Goal: Transaction & Acquisition: Book appointment/travel/reservation

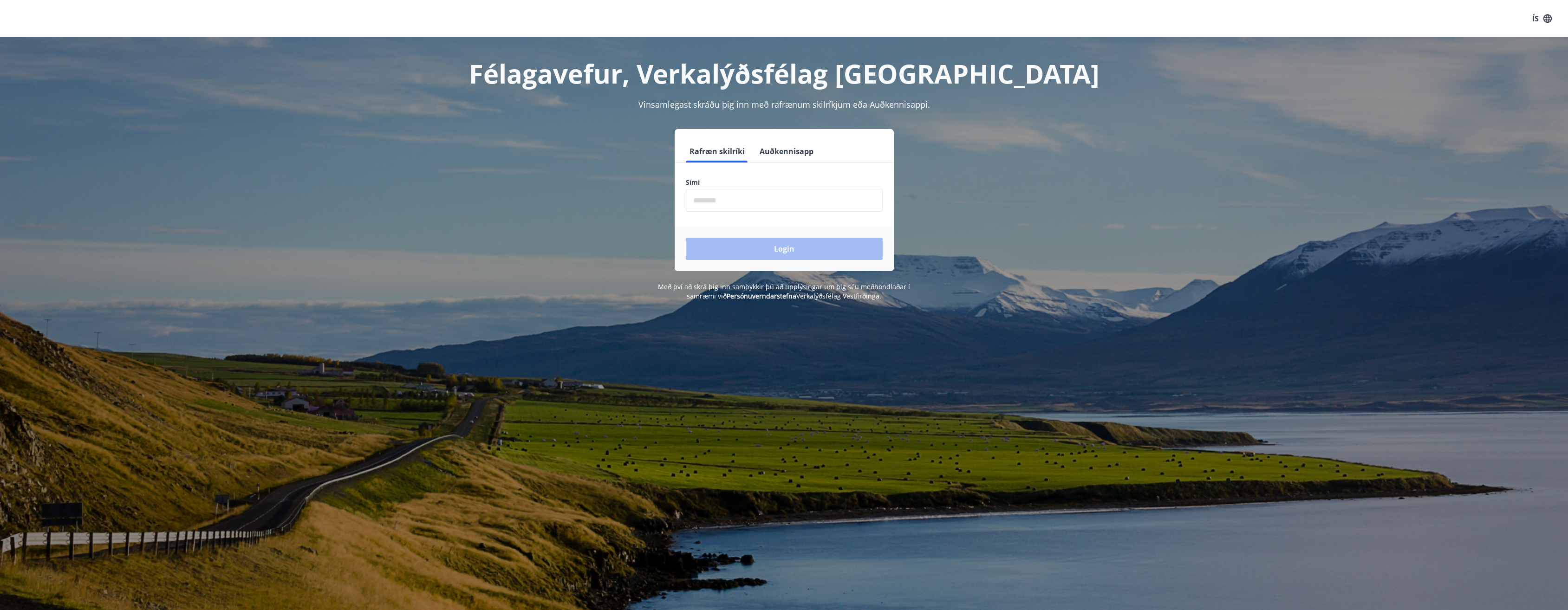
click at [746, 202] on input "phone" at bounding box center [784, 200] width 197 height 23
type input "********"
click at [746, 249] on button "Login" at bounding box center [784, 249] width 197 height 22
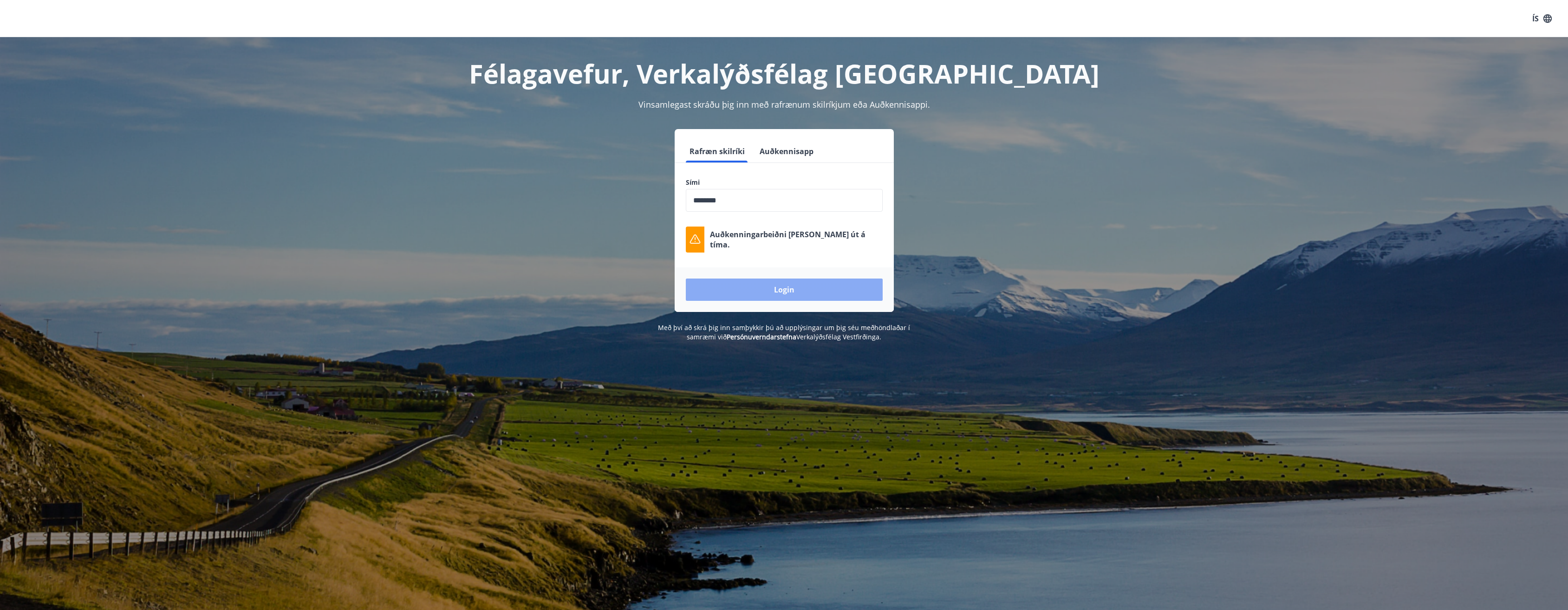
click at [835, 288] on button "Login" at bounding box center [784, 290] width 197 height 22
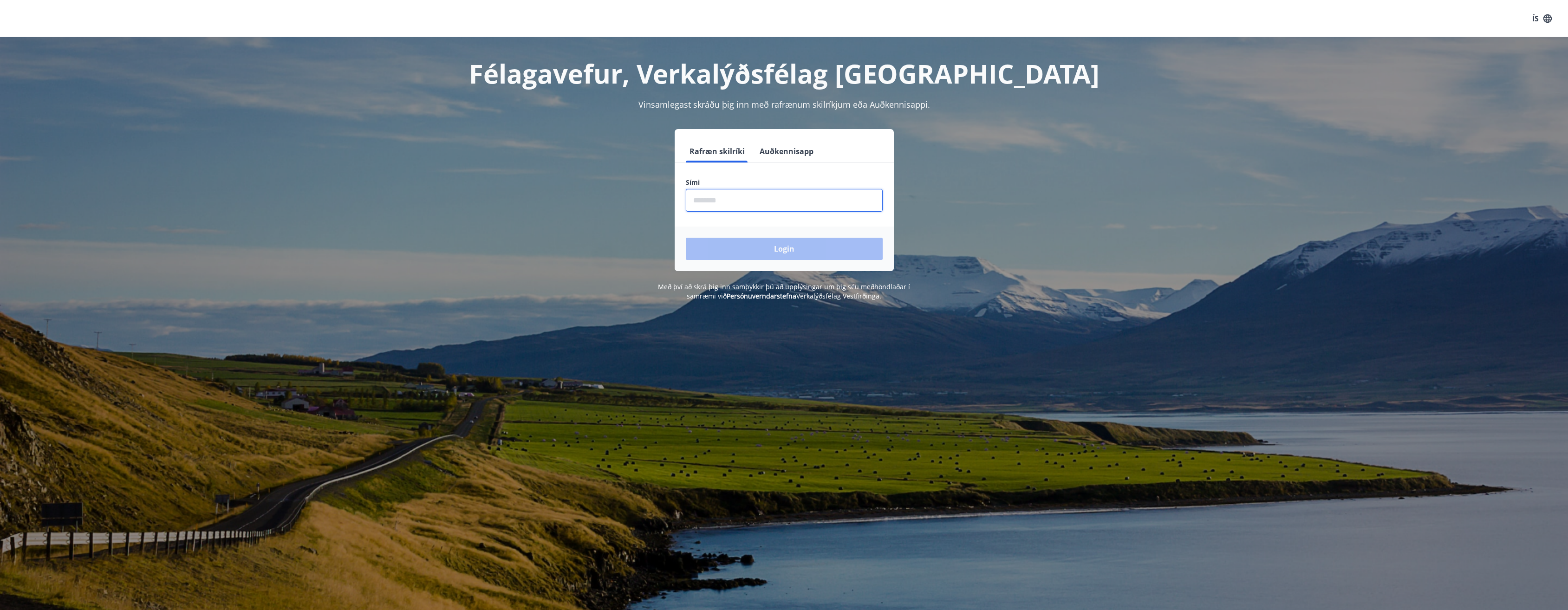
click at [720, 205] on input "phone" at bounding box center [784, 200] width 197 height 23
type input "********"
click at [764, 246] on button "Login" at bounding box center [784, 249] width 197 height 22
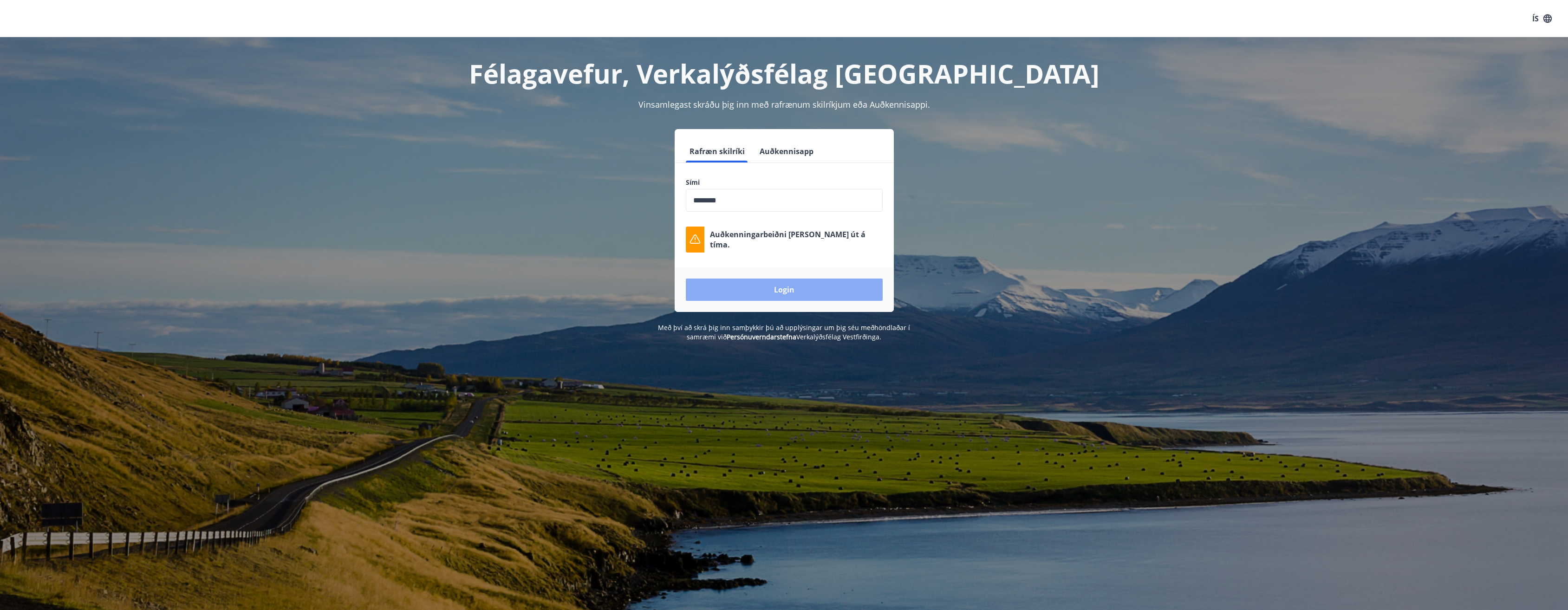
click at [777, 294] on button "Login" at bounding box center [784, 290] width 197 height 22
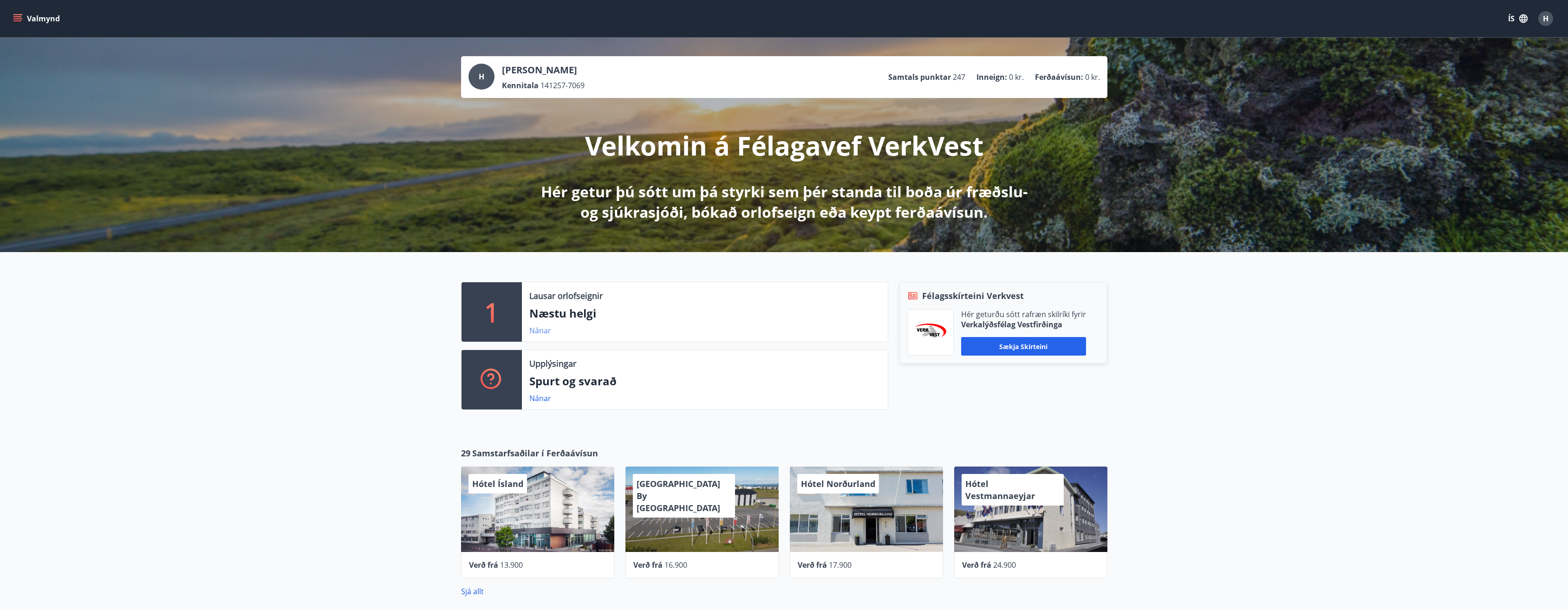
click at [540, 333] on link "Nánar" at bounding box center [540, 330] width 22 height 10
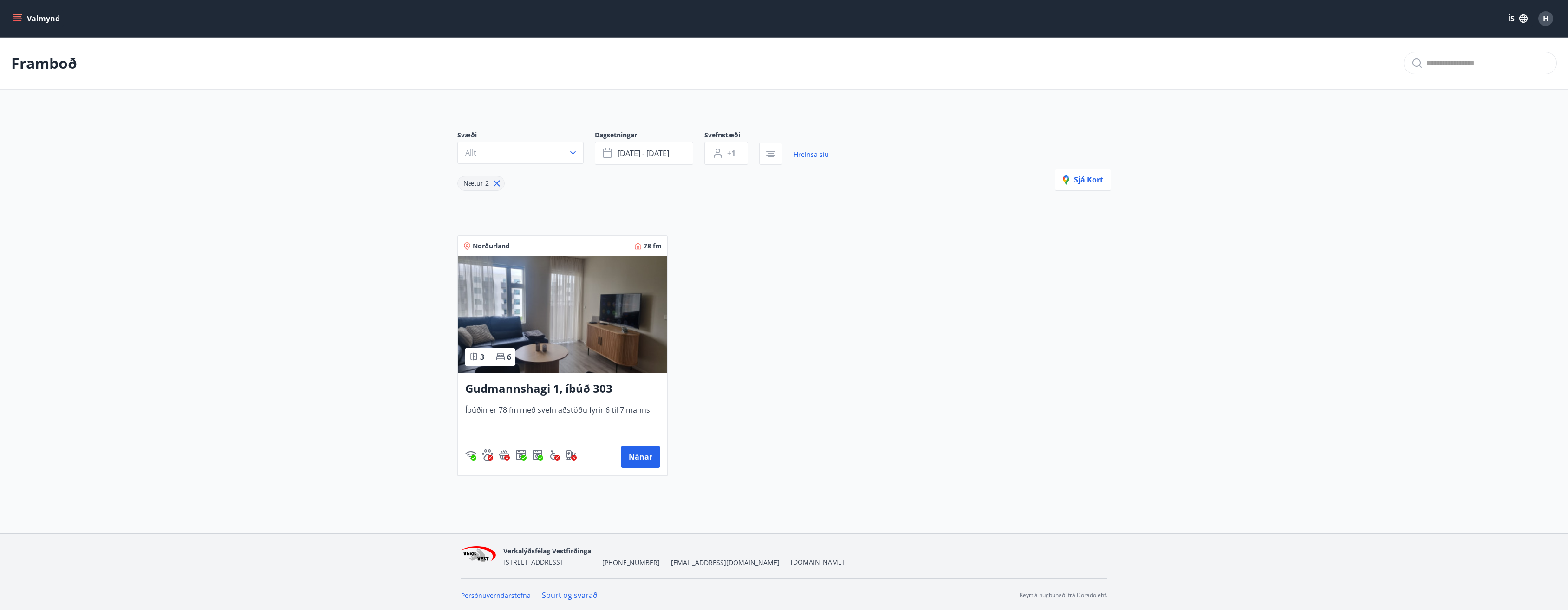
scroll to position [1, 0]
click at [537, 391] on h3 "Gudmannshagi 1, íbúð 303" at bounding box center [562, 387] width 194 height 17
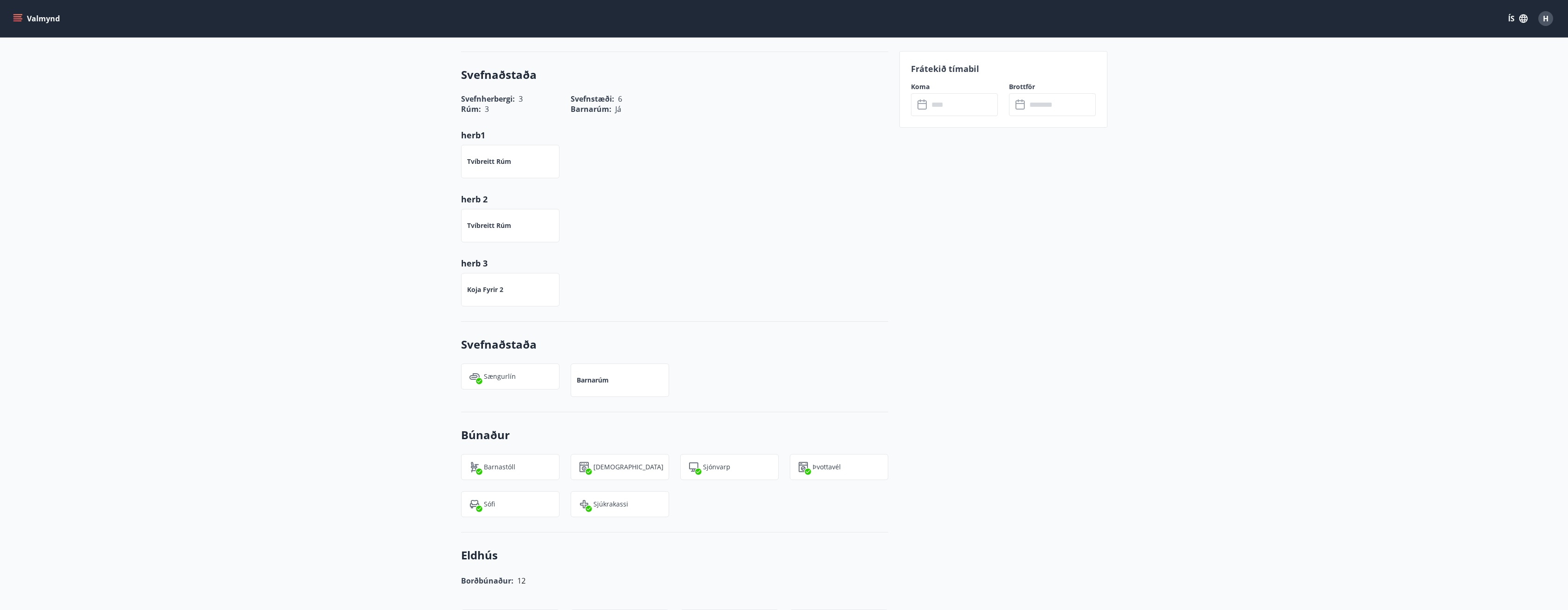
scroll to position [325, 0]
click at [15, 17] on icon "menu" at bounding box center [18, 17] width 9 height 1
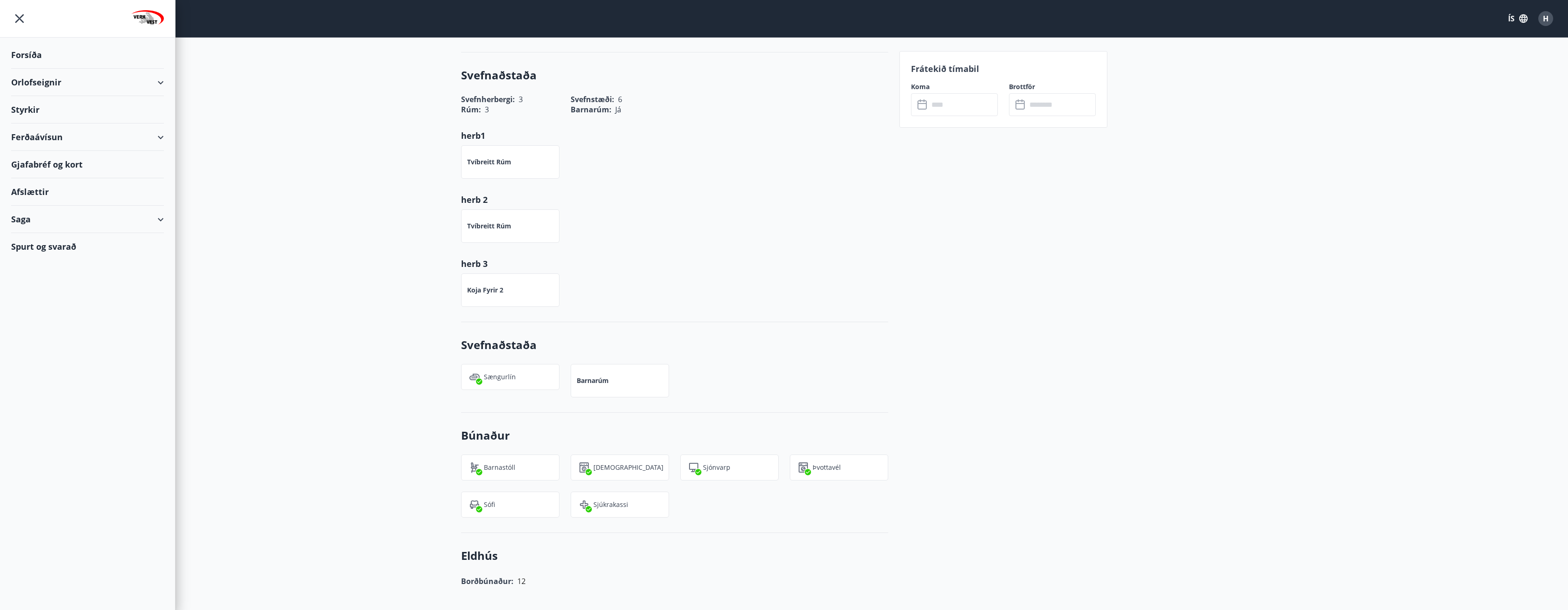
click at [43, 82] on div "Orlofseignir" at bounding box center [87, 82] width 153 height 28
click at [46, 106] on div "Framboð" at bounding box center [87, 106] width 138 height 20
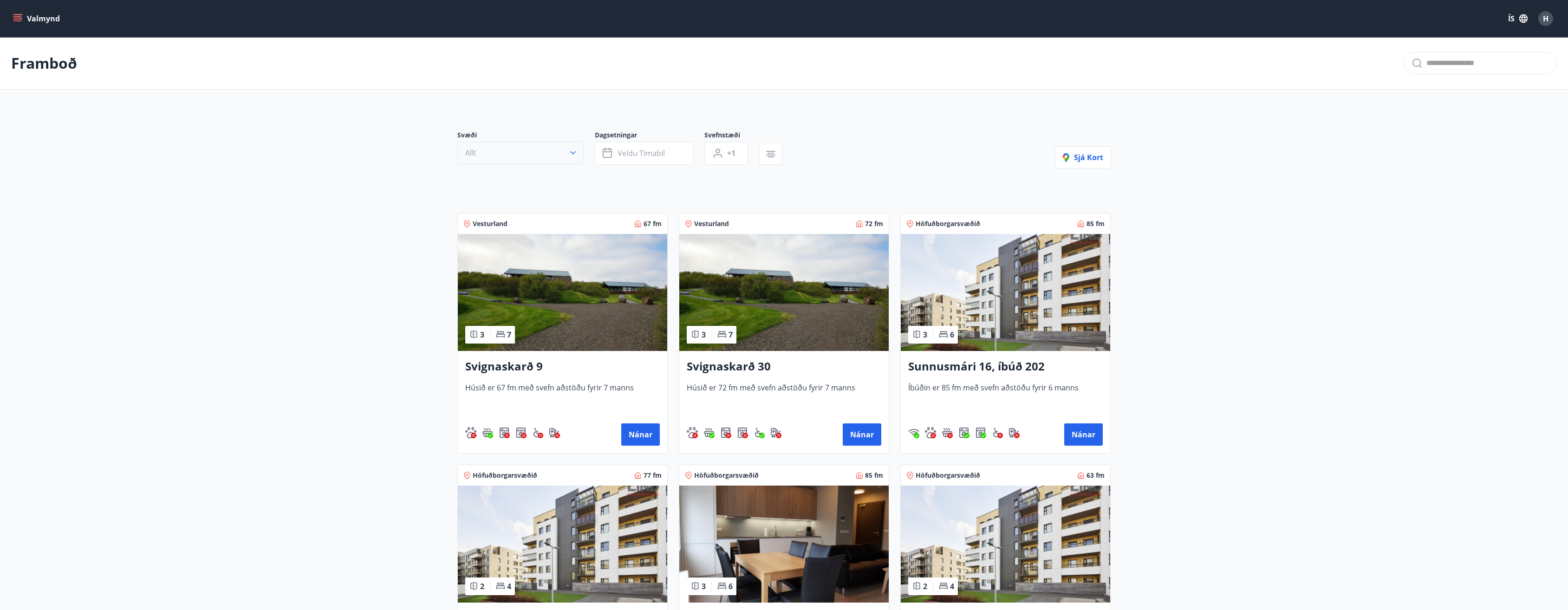
click at [576, 154] on icon "button" at bounding box center [573, 152] width 9 height 9
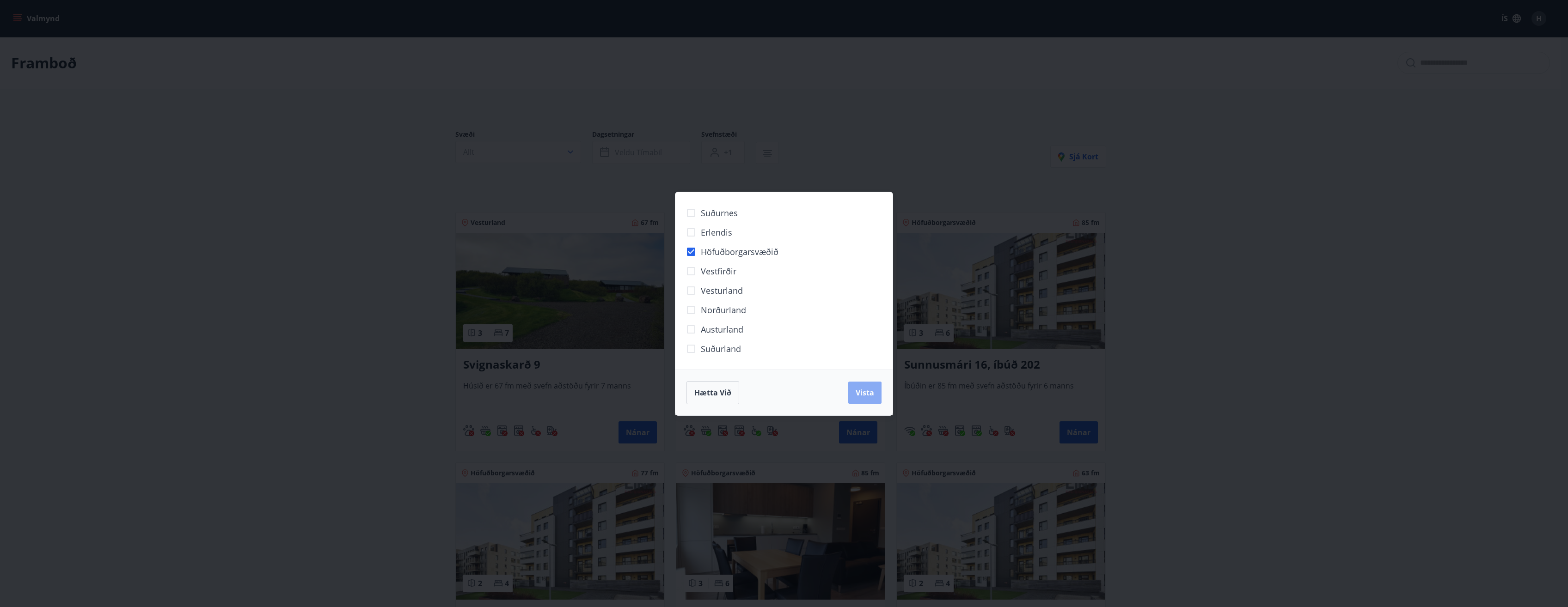
click at [863, 393] on span "Vista" at bounding box center [865, 392] width 18 height 10
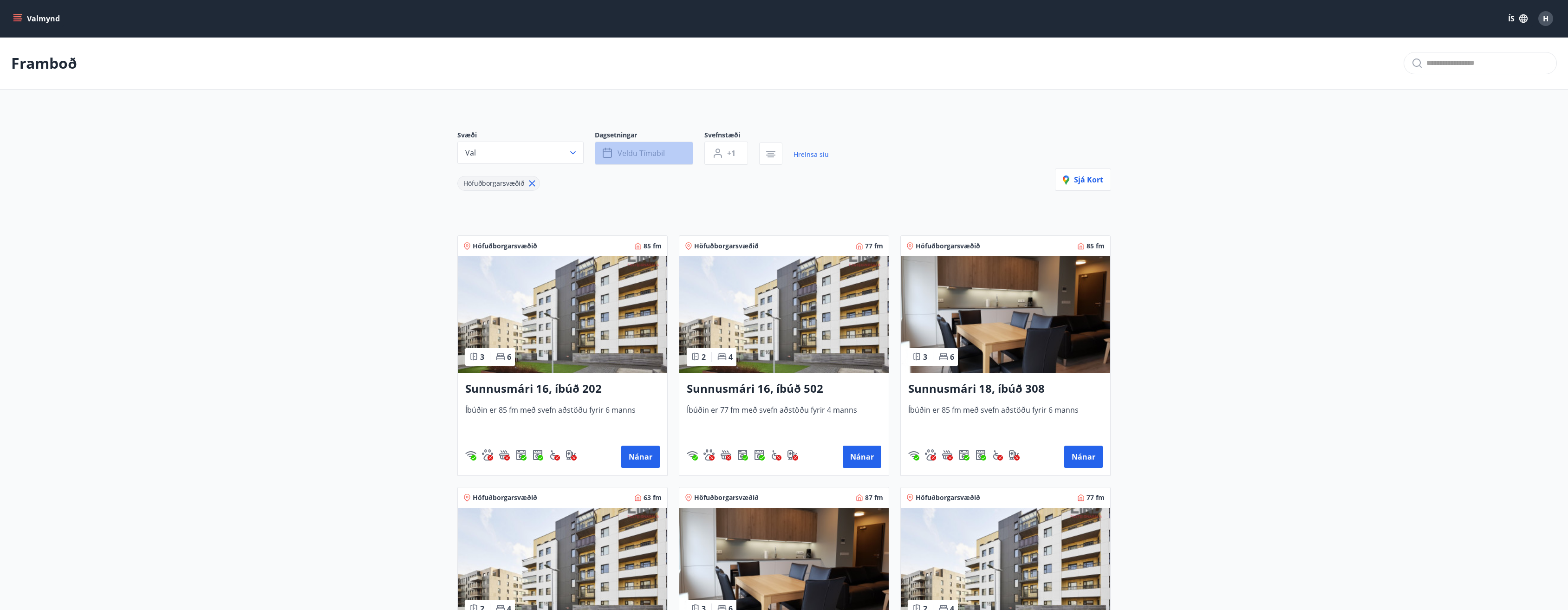
click at [636, 155] on span "Veldu tímabil" at bounding box center [641, 153] width 47 height 10
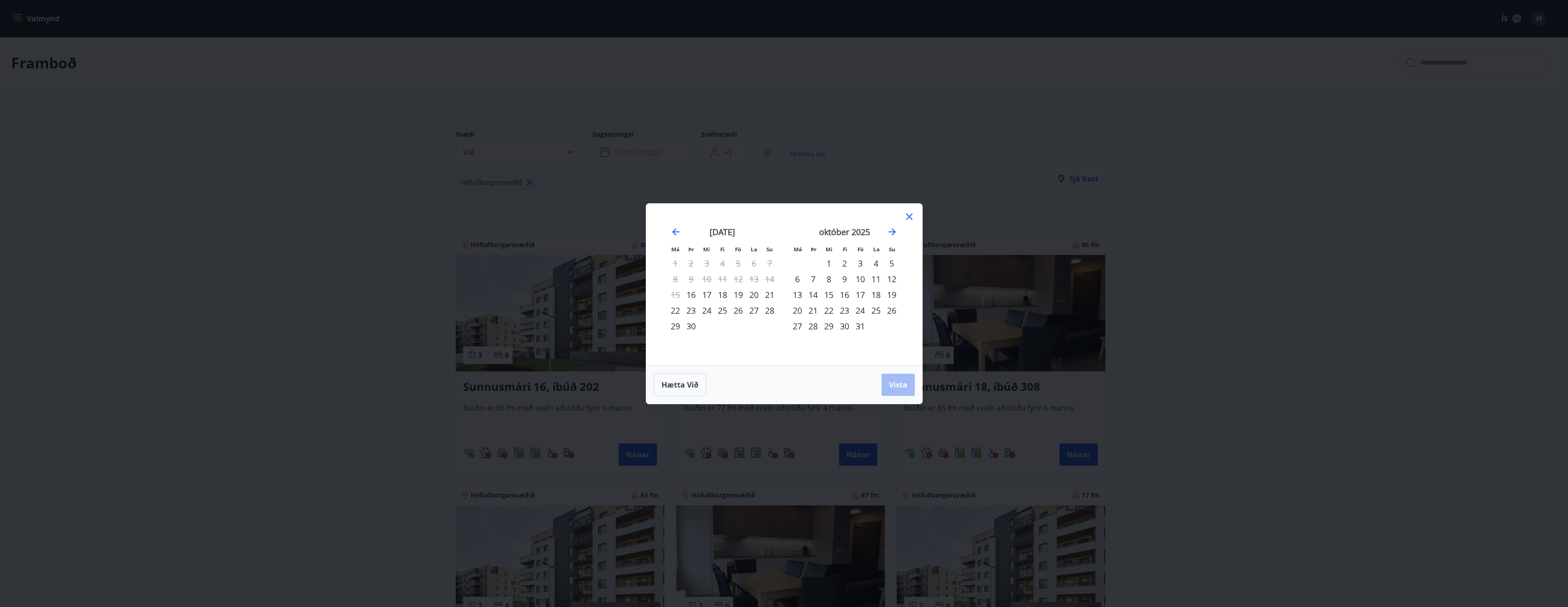
click at [691, 295] on div "16" at bounding box center [691, 295] width 16 height 16
click at [771, 297] on div "21" at bounding box center [770, 295] width 16 height 16
click at [898, 386] on span "Vista" at bounding box center [898, 384] width 18 height 10
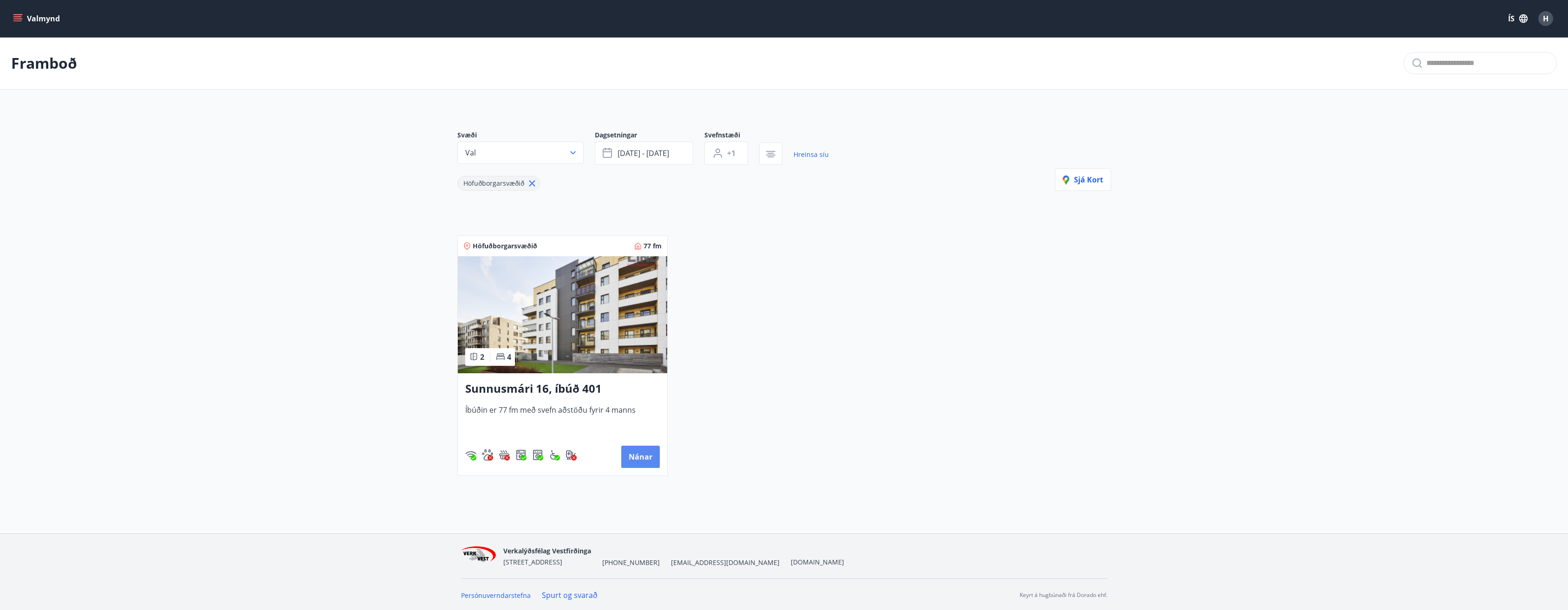
click at [653, 454] on button "Nánar" at bounding box center [640, 457] width 39 height 22
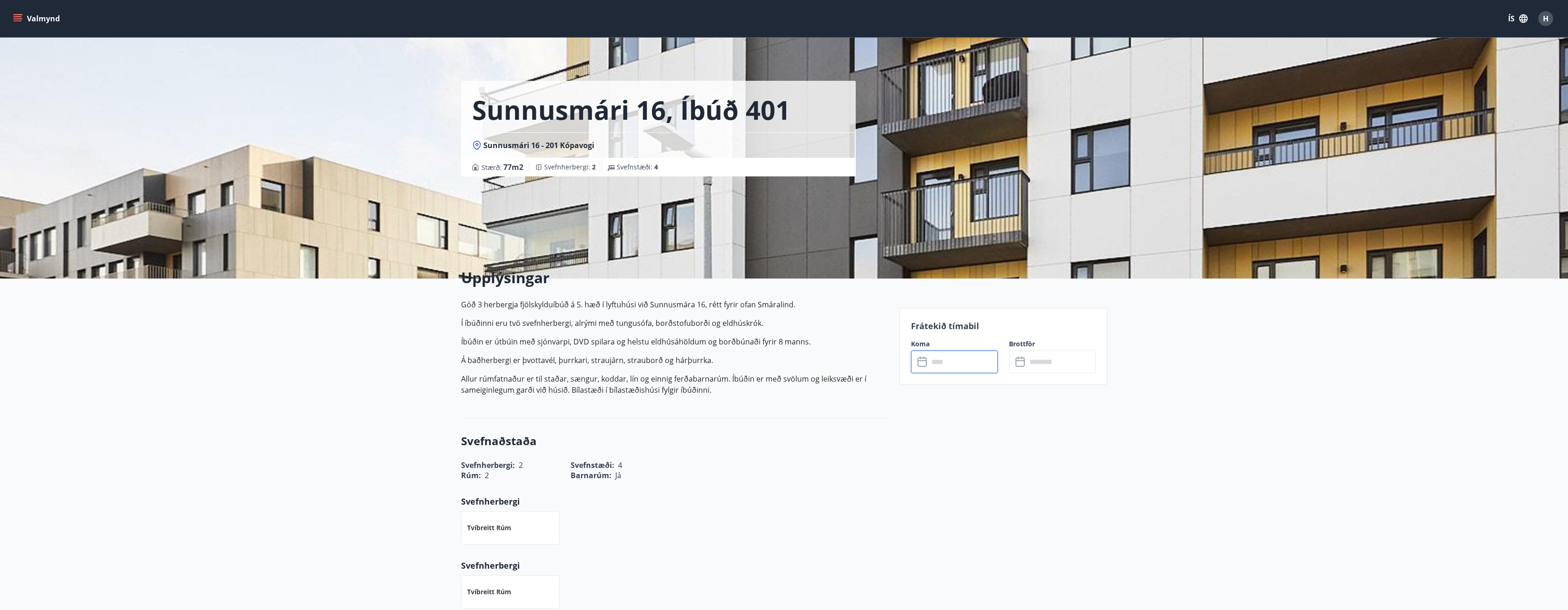
click at [940, 364] on input "text" at bounding box center [963, 361] width 69 height 23
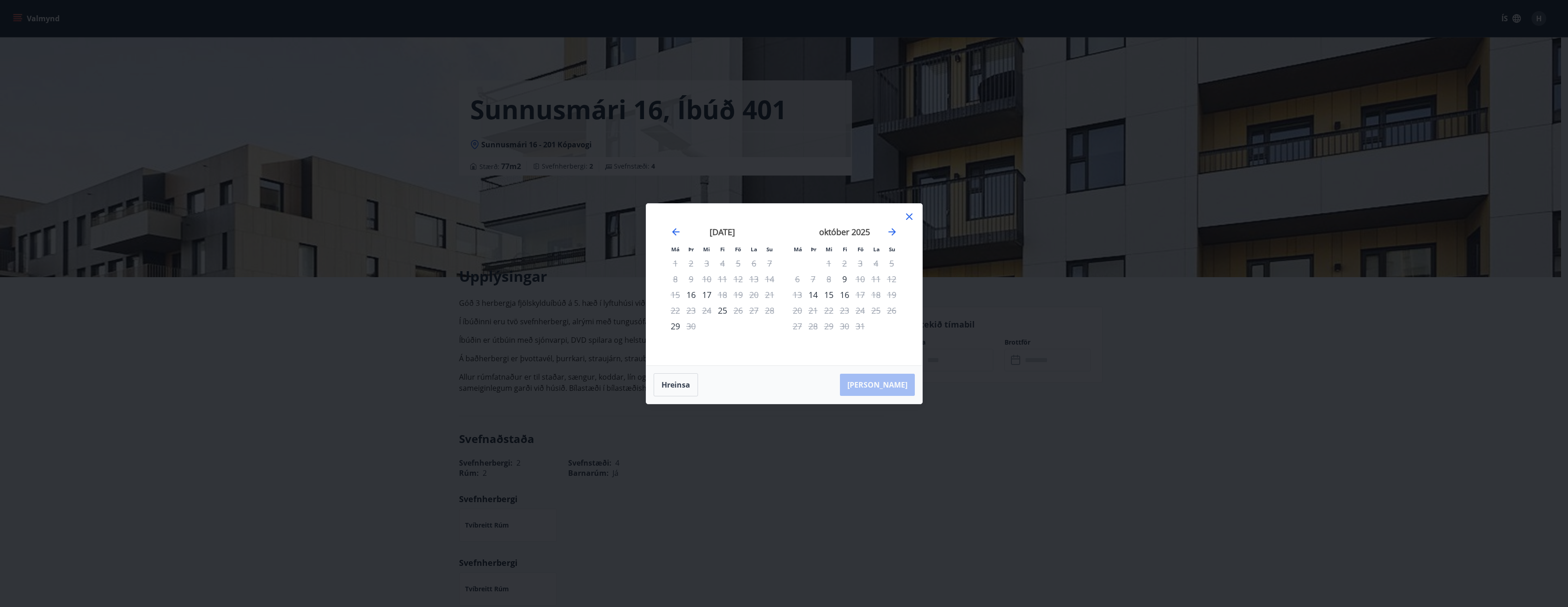
click at [911, 220] on icon at bounding box center [909, 217] width 11 height 11
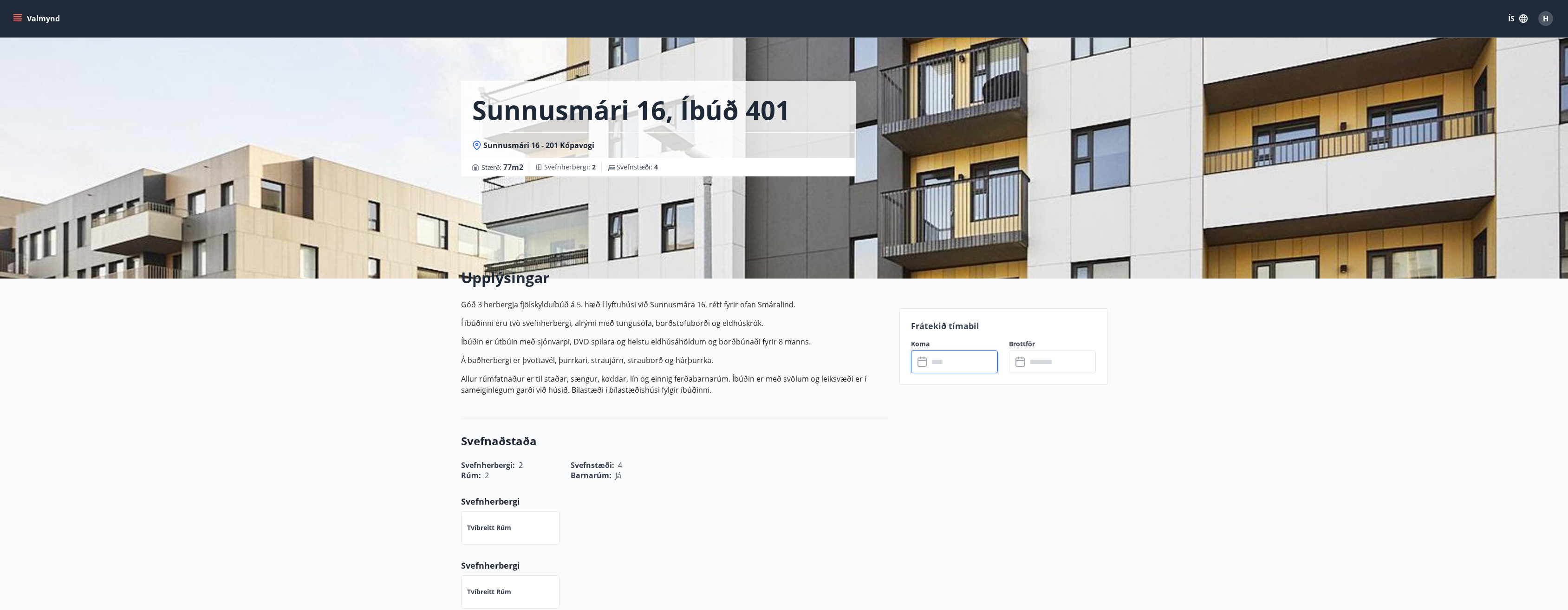
click at [18, 18] on icon "menu" at bounding box center [17, 18] width 9 height 9
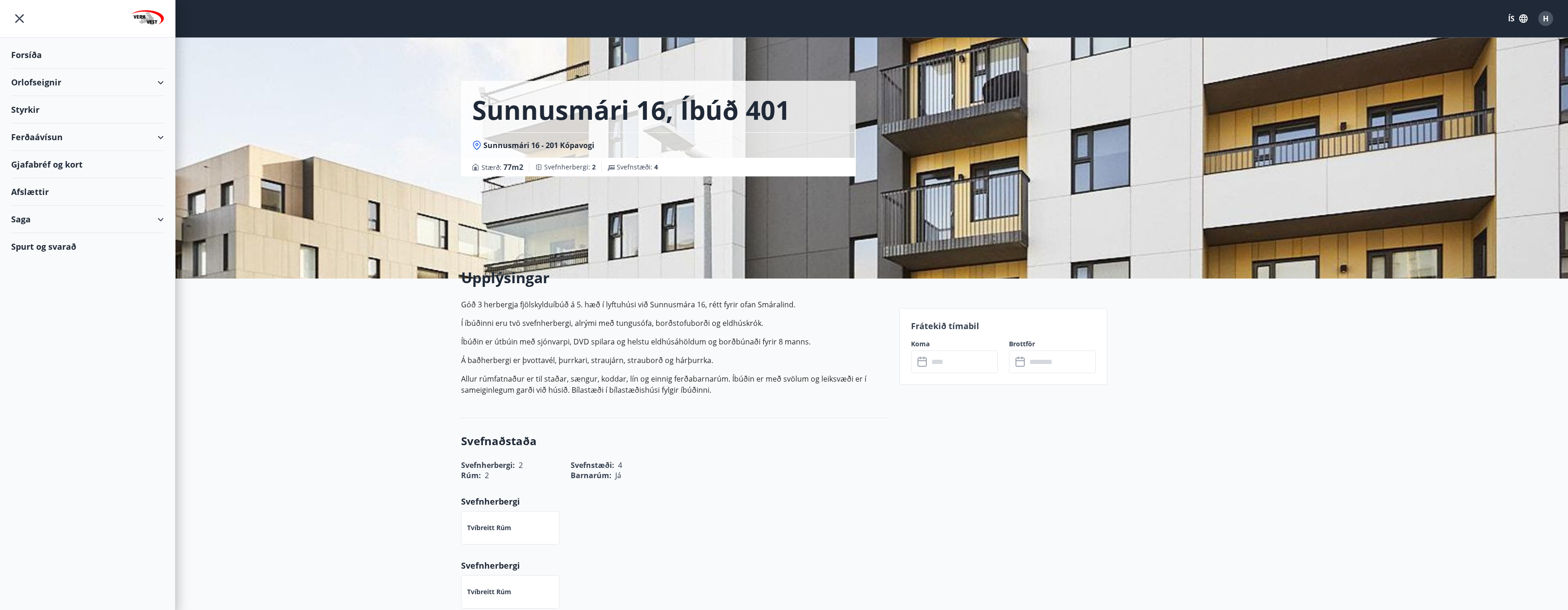
click at [43, 136] on div "Ferðaávísun" at bounding box center [87, 137] width 153 height 28
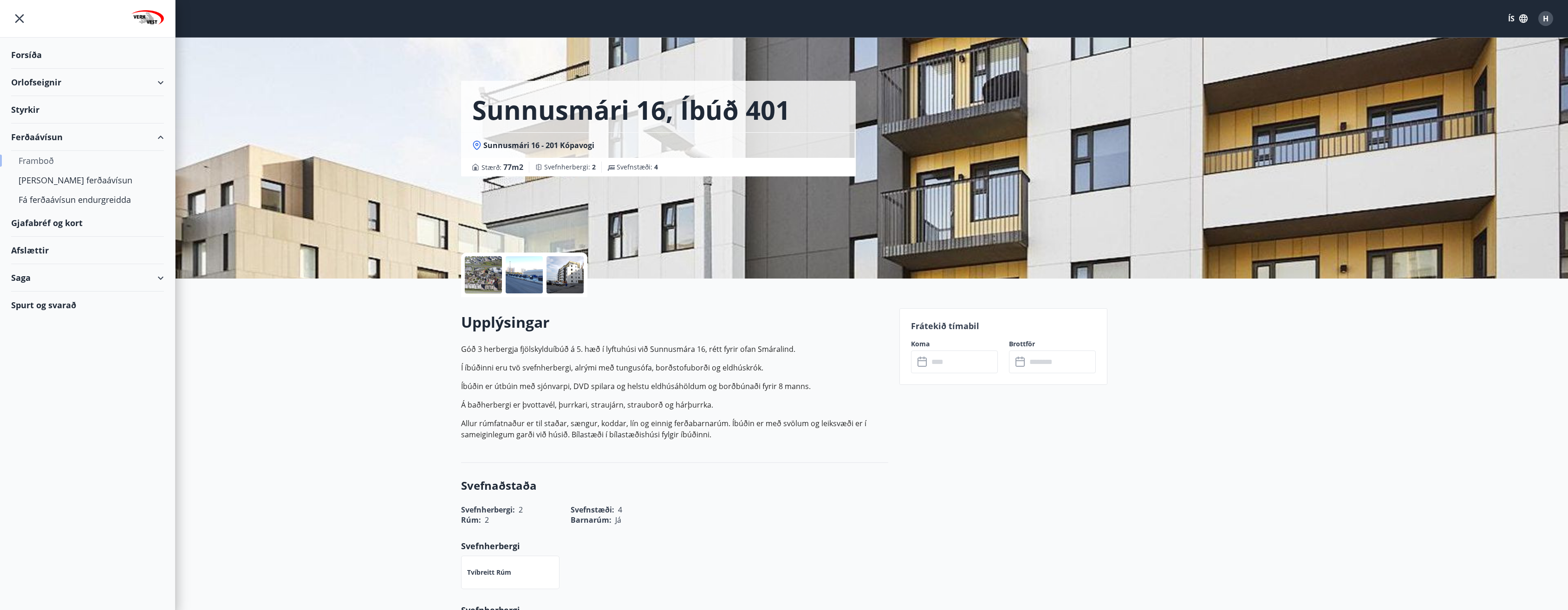
click at [45, 160] on div "Framboð" at bounding box center [87, 161] width 138 height 20
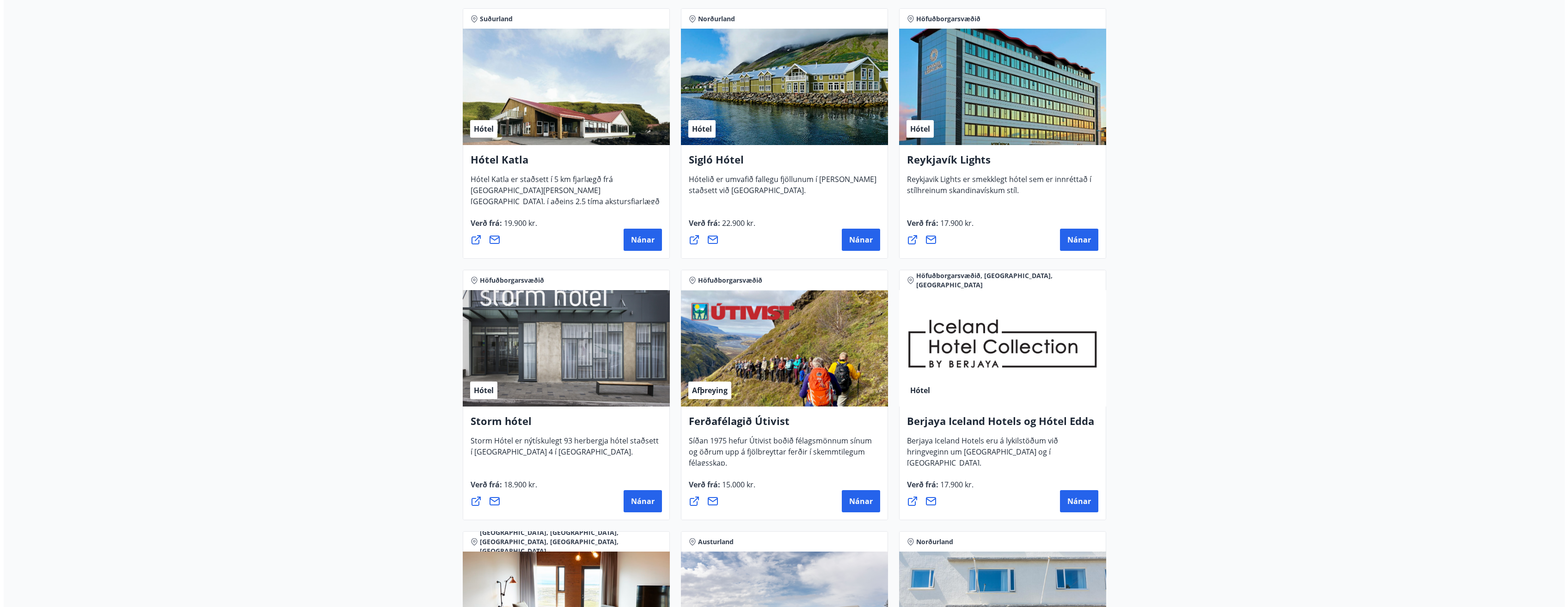
scroll to position [739, 0]
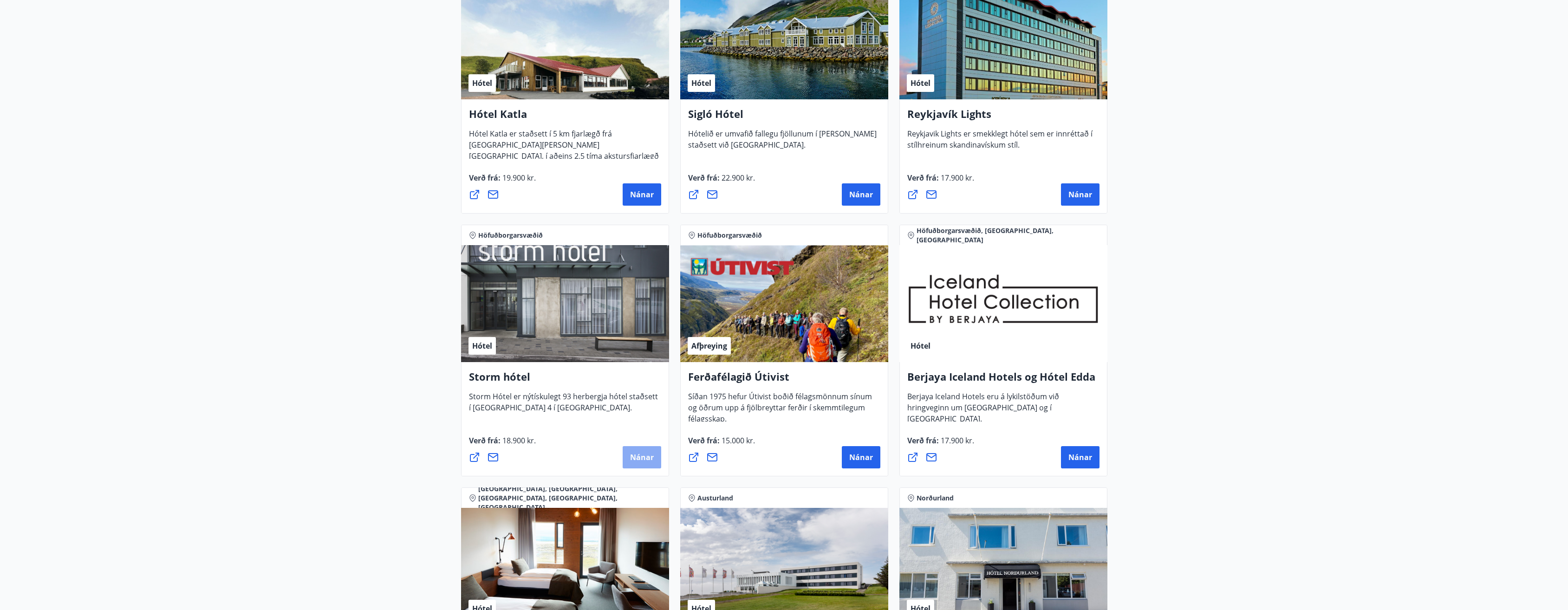
click at [639, 458] on span "Nánar" at bounding box center [642, 457] width 24 height 10
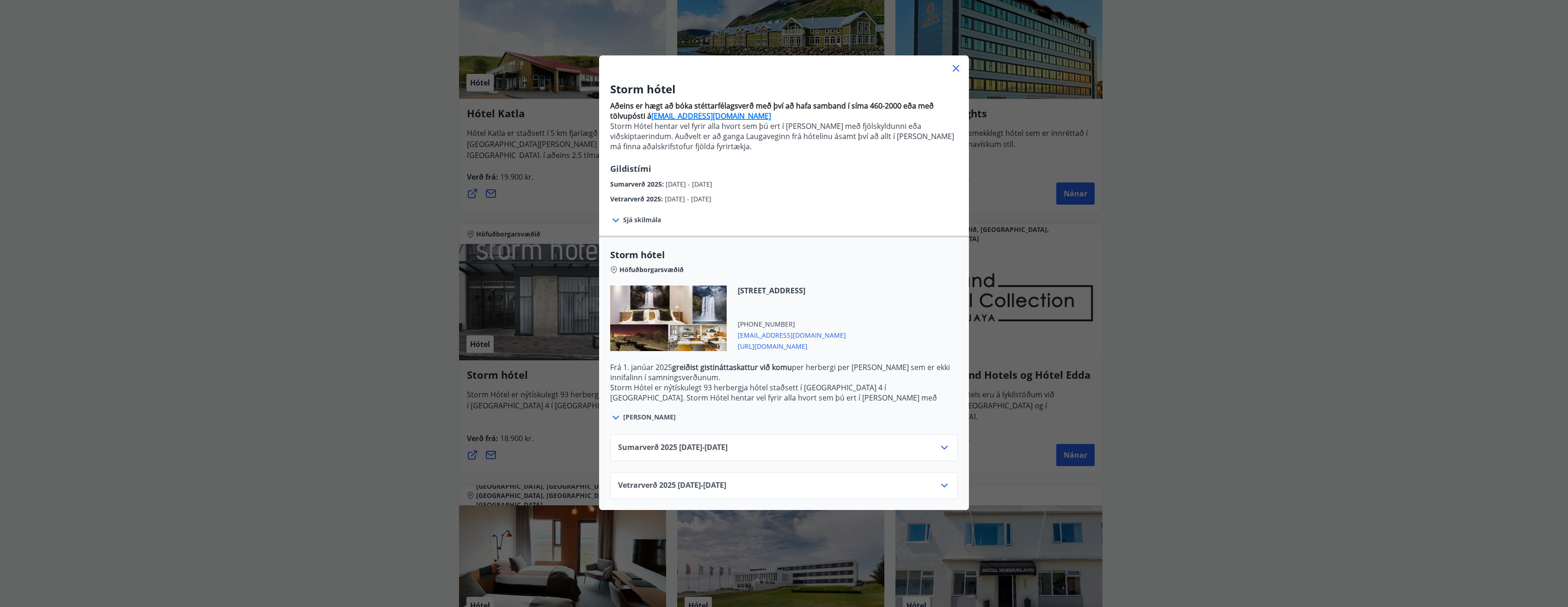
click at [618, 218] on icon at bounding box center [615, 220] width 11 height 11
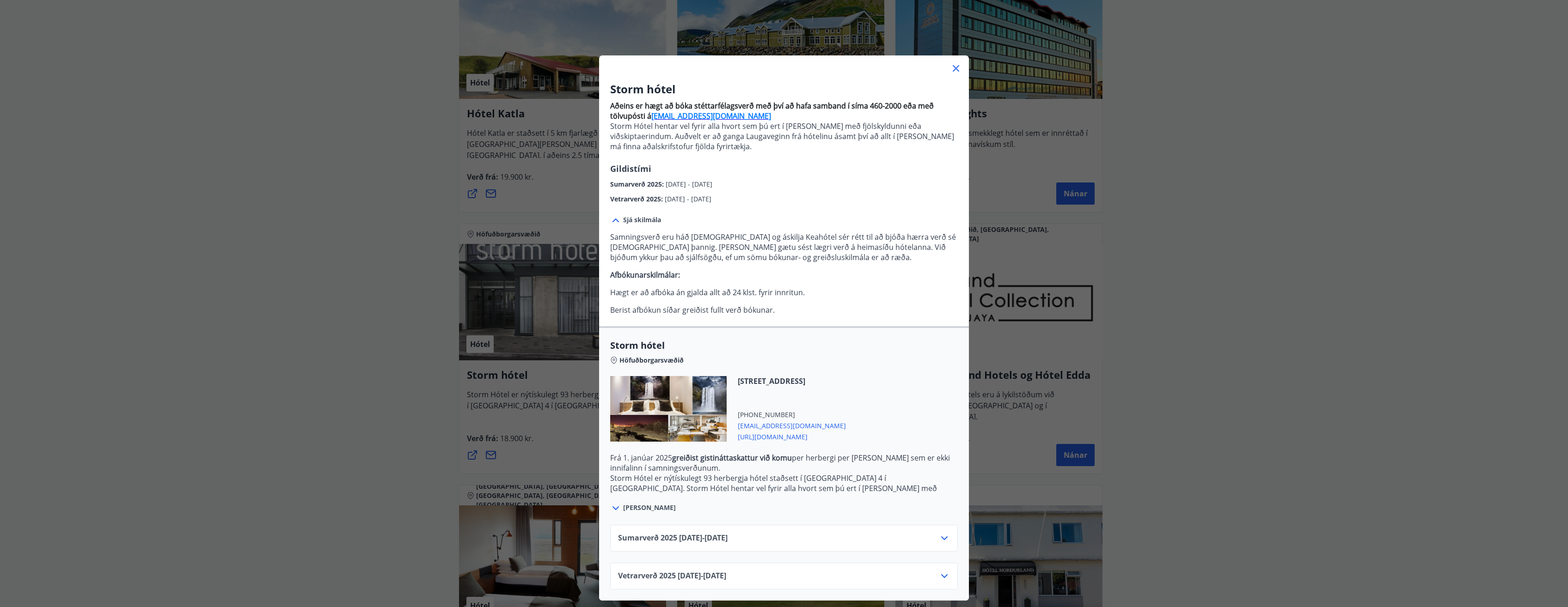
scroll to position [1, 0]
click at [943, 539] on icon at bounding box center [944, 538] width 11 height 11
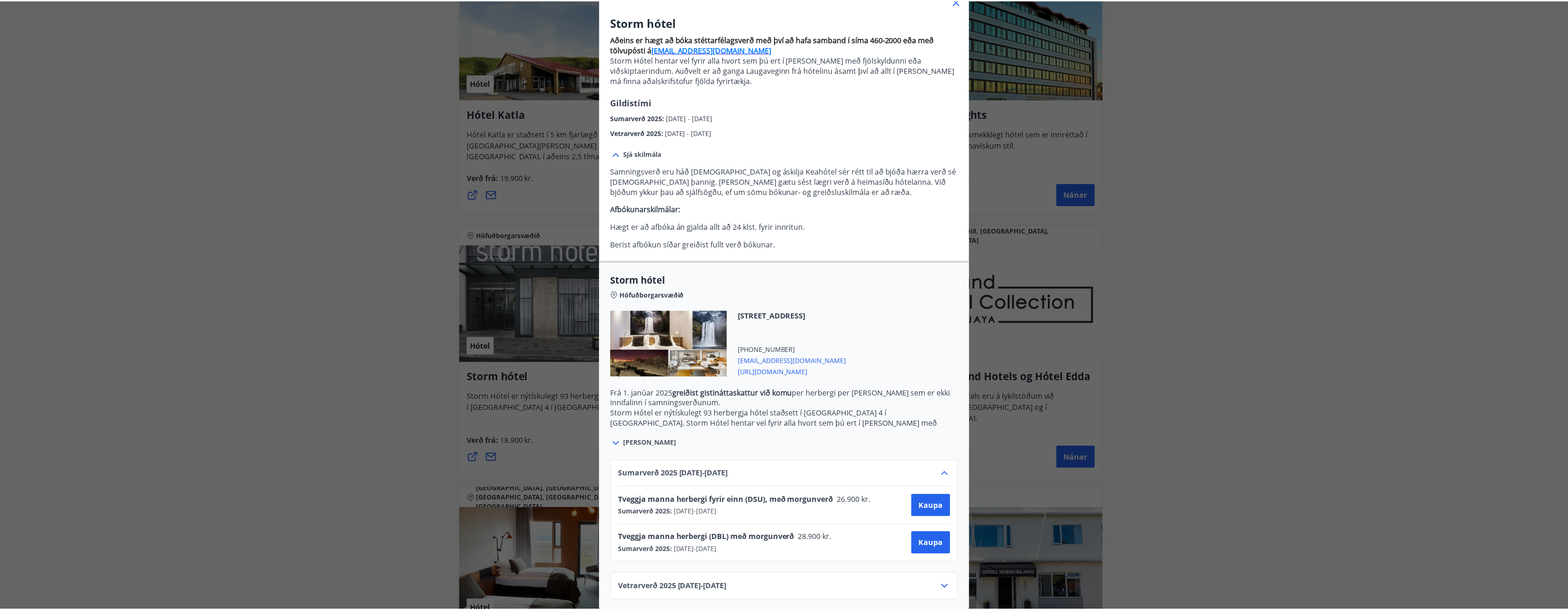
scroll to position [76, 0]
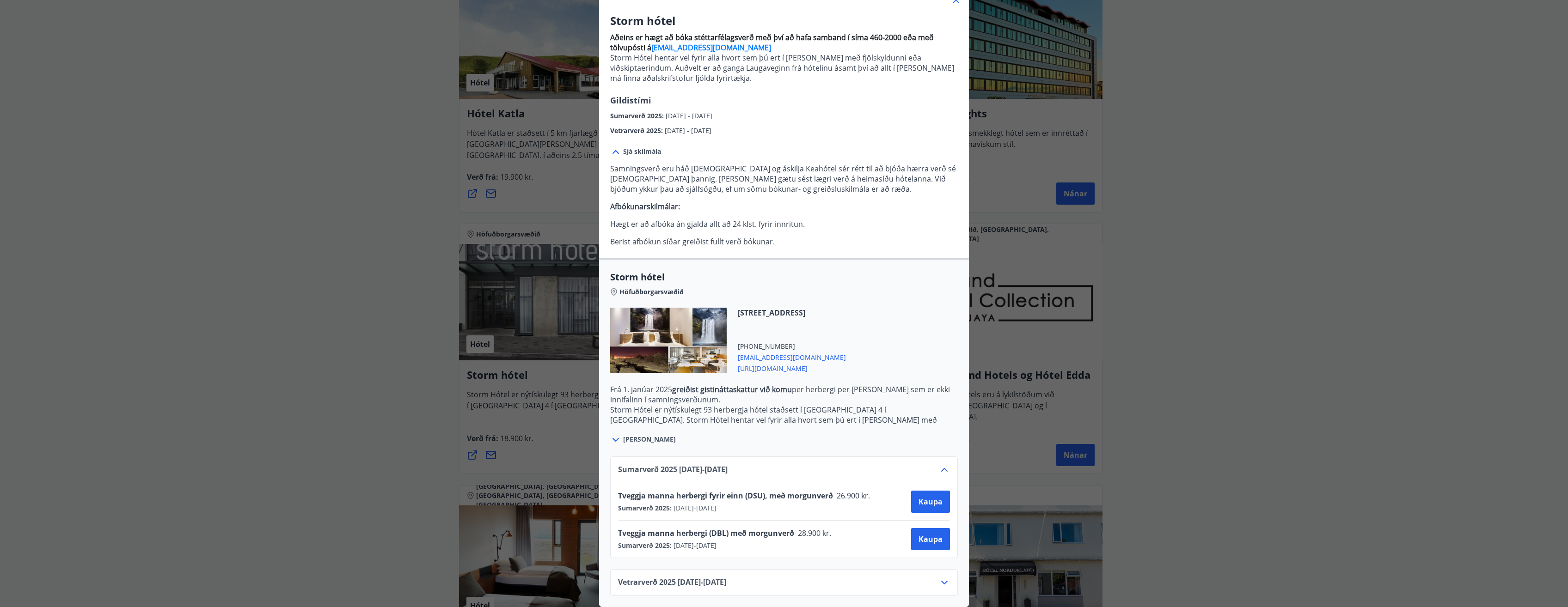
click at [1237, 191] on div "Storm hótel Aðeins er hægt að bóka stéttarfélagsverð með því að hafa samband í …" at bounding box center [784, 235] width 1568 height 607
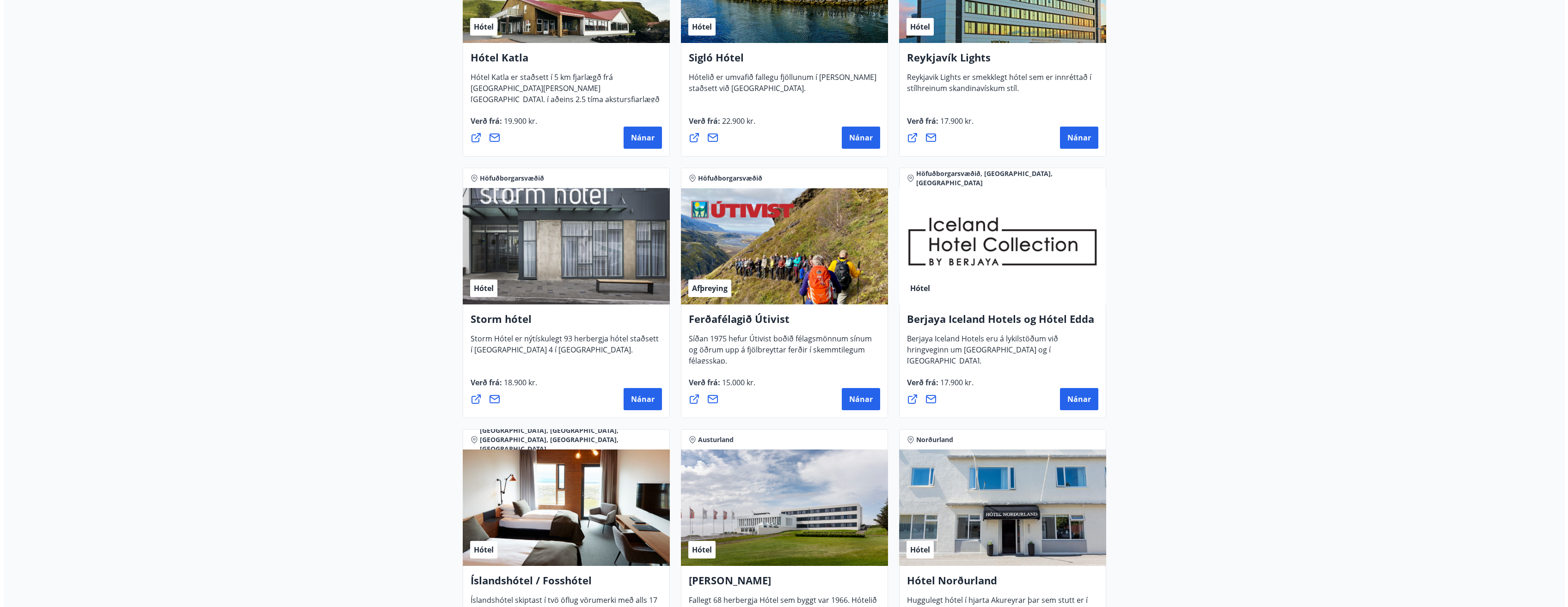
scroll to position [785, 0]
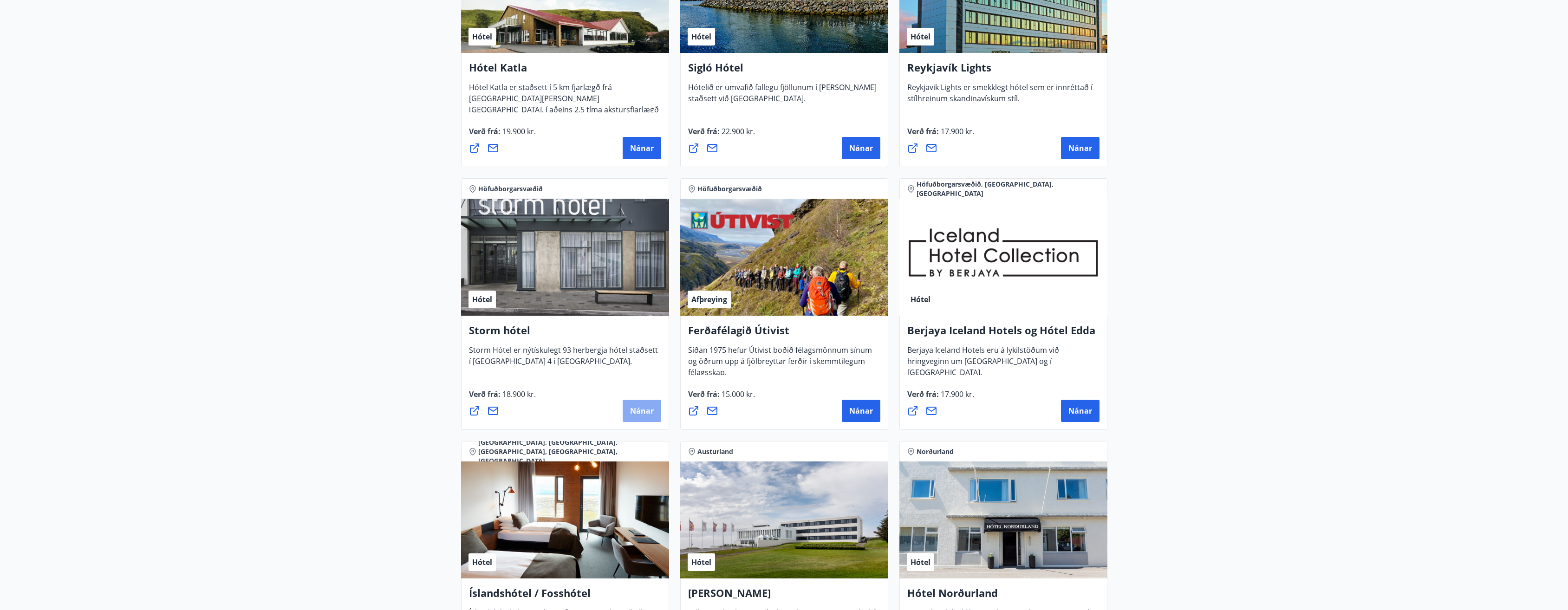
click at [639, 412] on span "Nánar" at bounding box center [642, 411] width 24 height 10
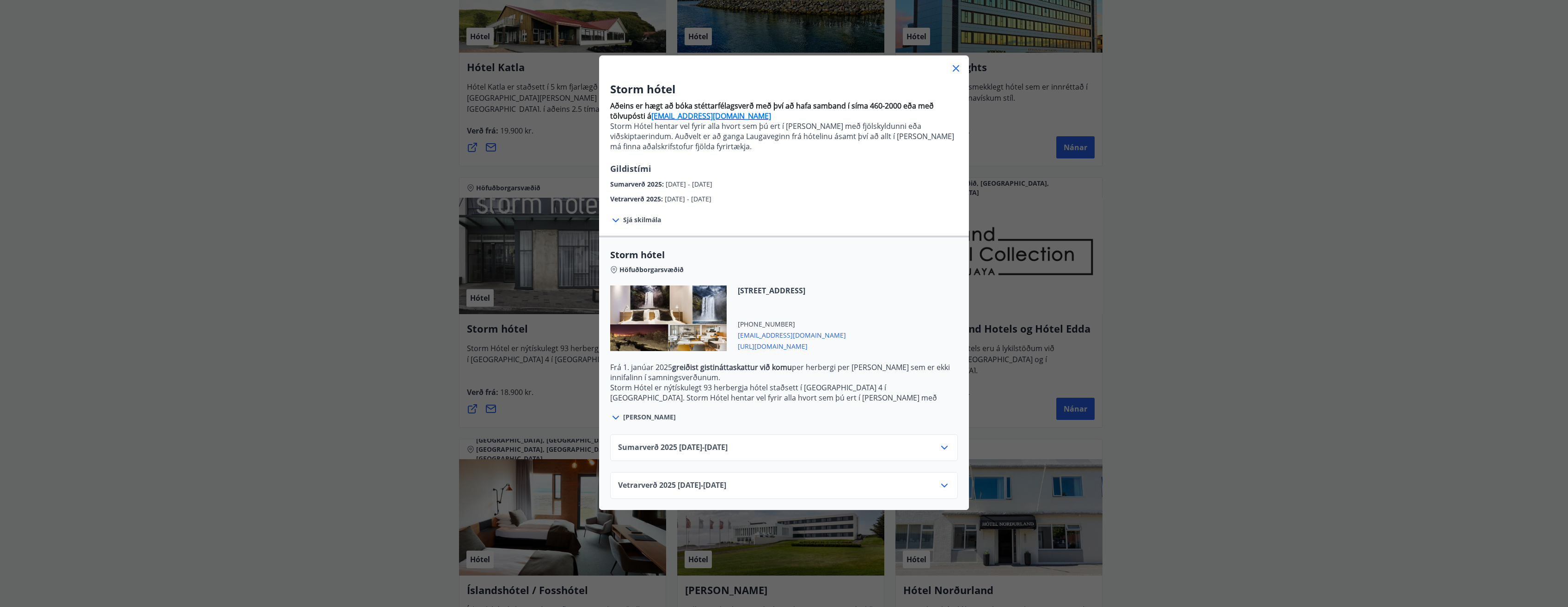
click at [764, 345] on span "https://www.keahotels.is/is/hotelin/storm-hotel" at bounding box center [792, 345] width 108 height 11
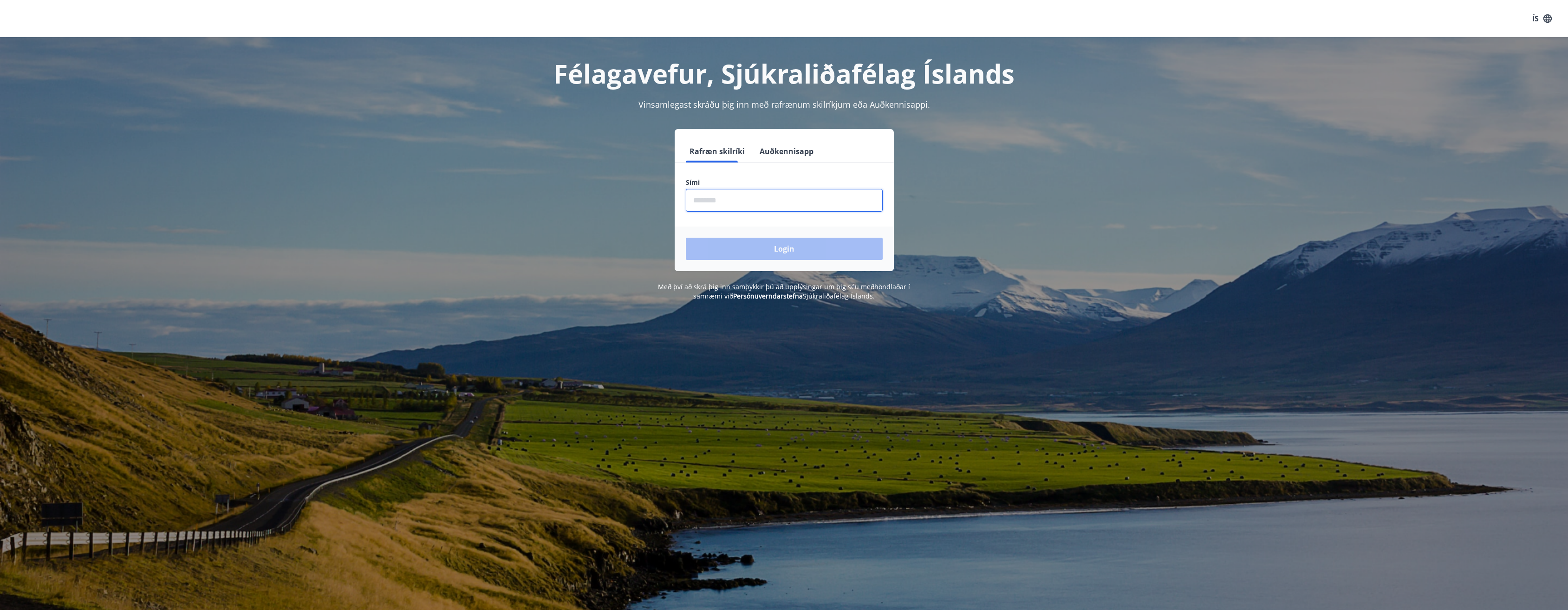
click at [732, 200] on input "phone" at bounding box center [784, 200] width 197 height 23
type input "********"
click at [790, 254] on button "Login" at bounding box center [784, 249] width 197 height 22
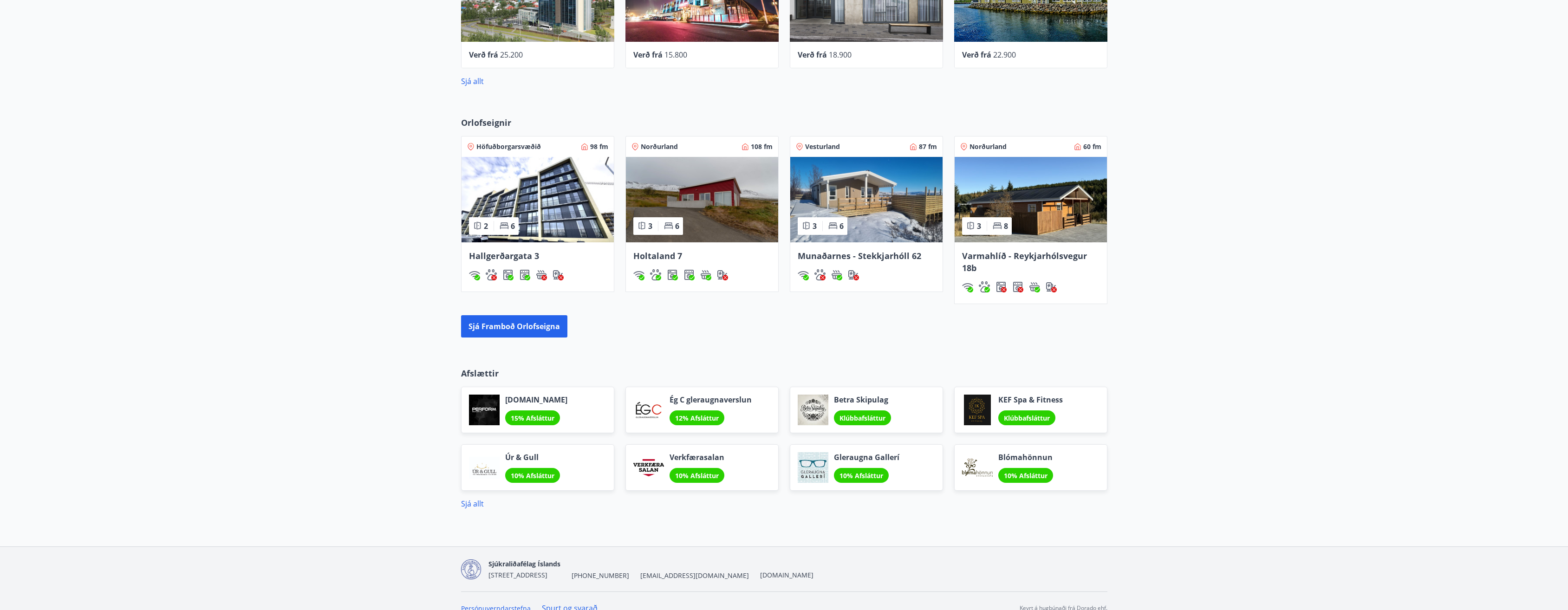
scroll to position [464, 0]
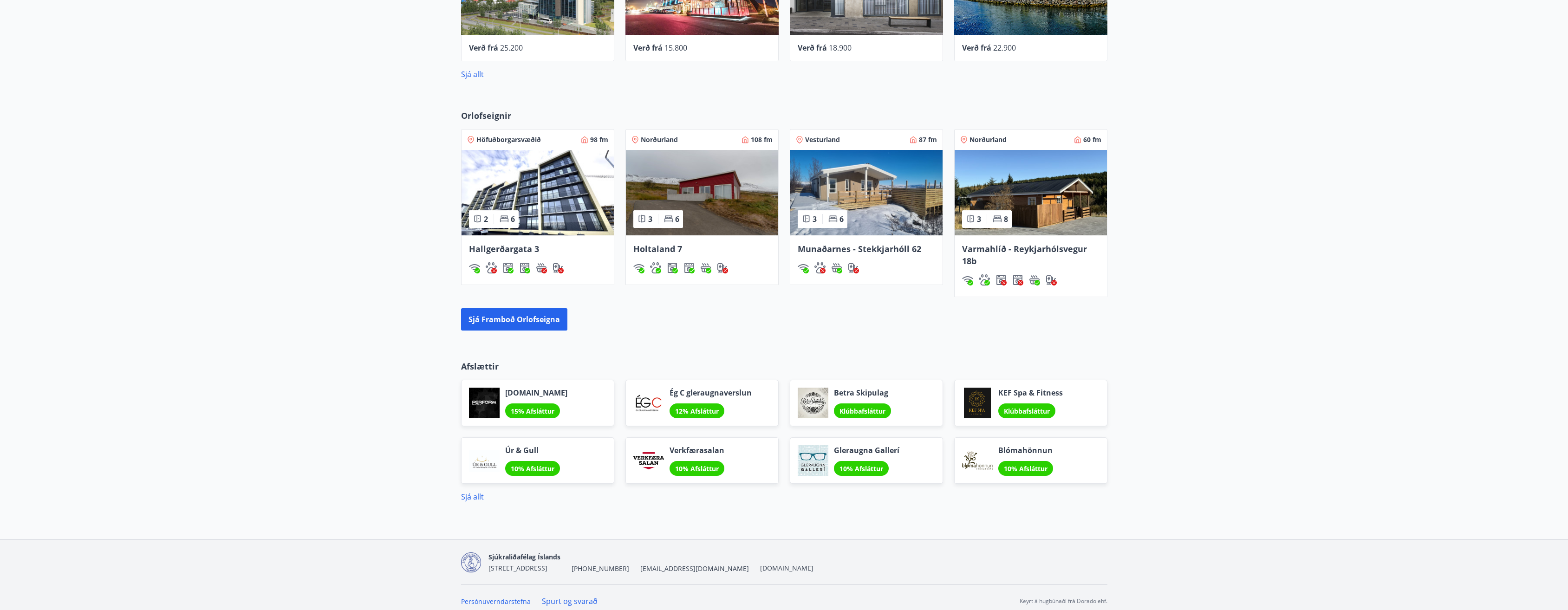
click at [507, 167] on img at bounding box center [537, 193] width 152 height 86
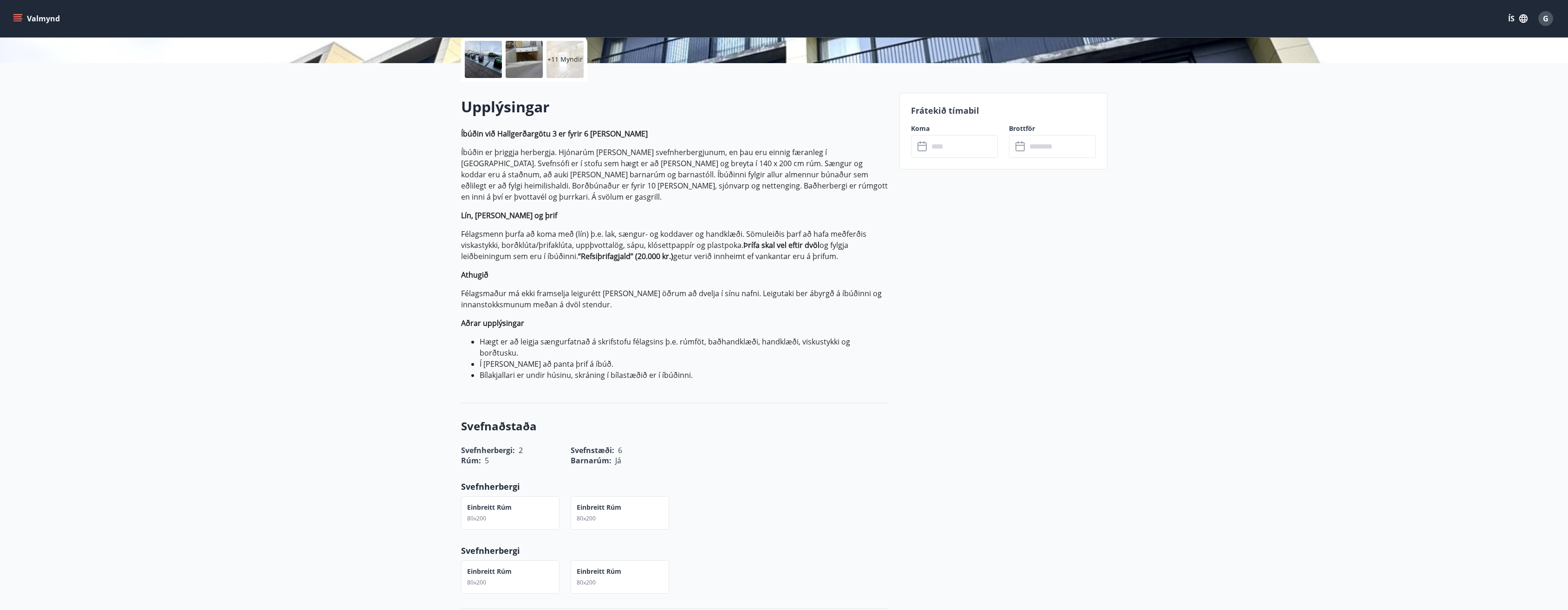
scroll to position [232, 0]
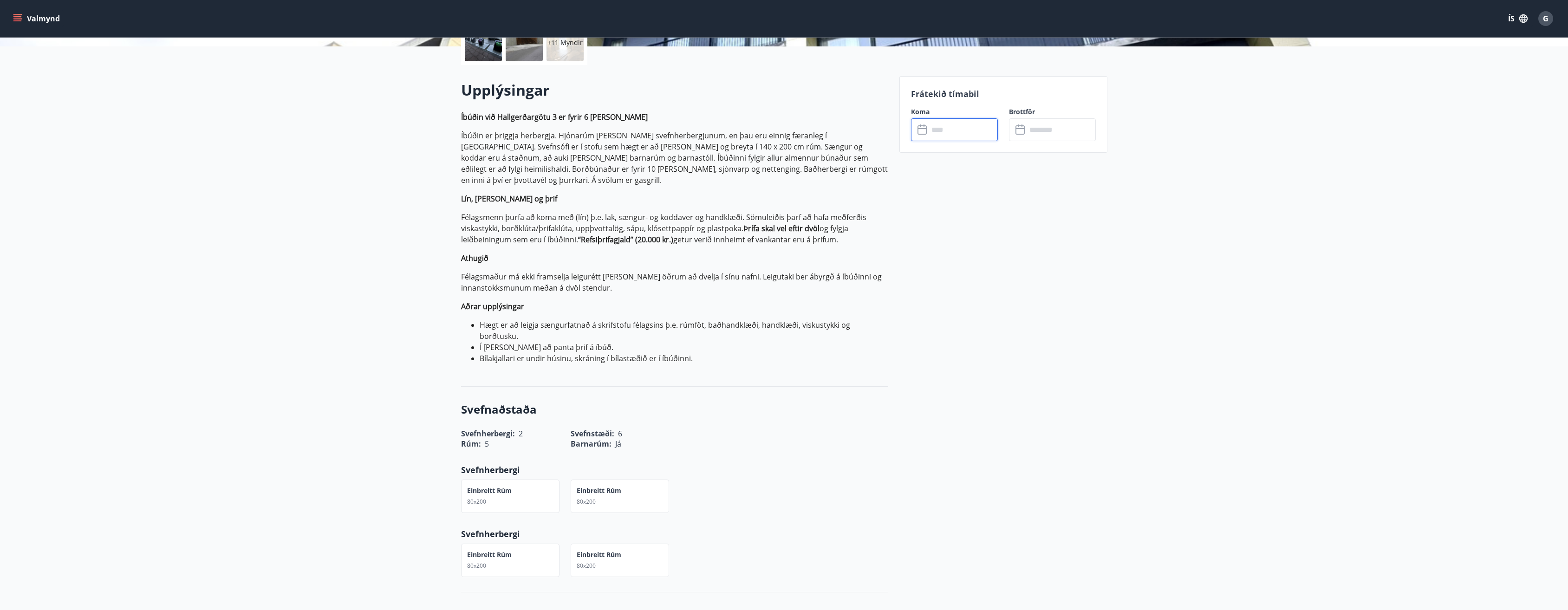
click at [954, 132] on input "text" at bounding box center [963, 130] width 69 height 23
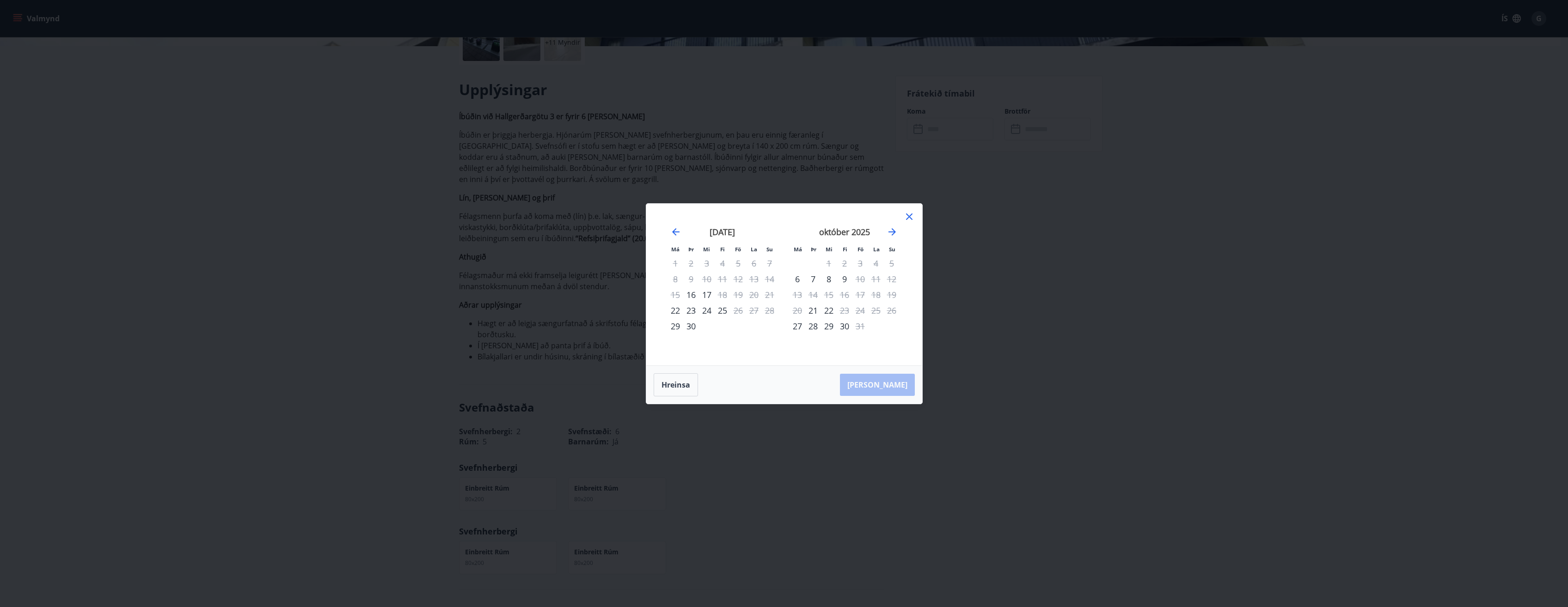
click at [907, 218] on icon at bounding box center [909, 217] width 11 height 11
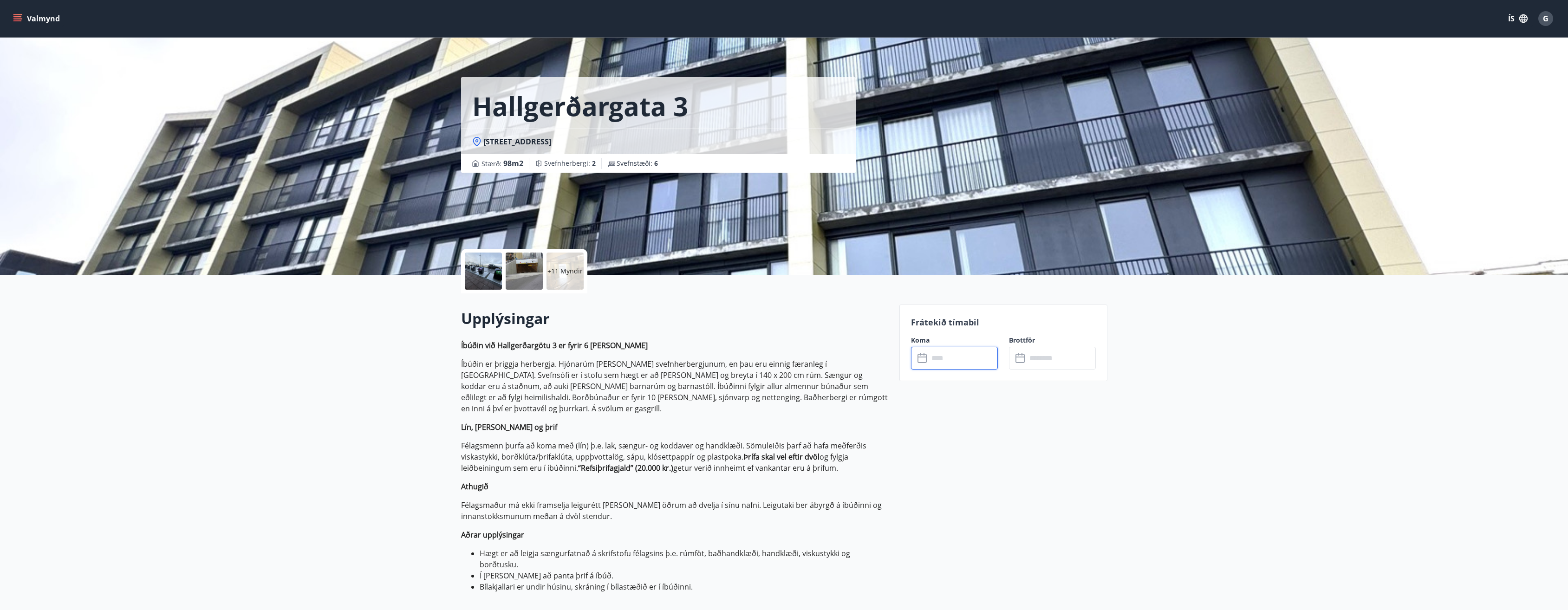
scroll to position [0, 0]
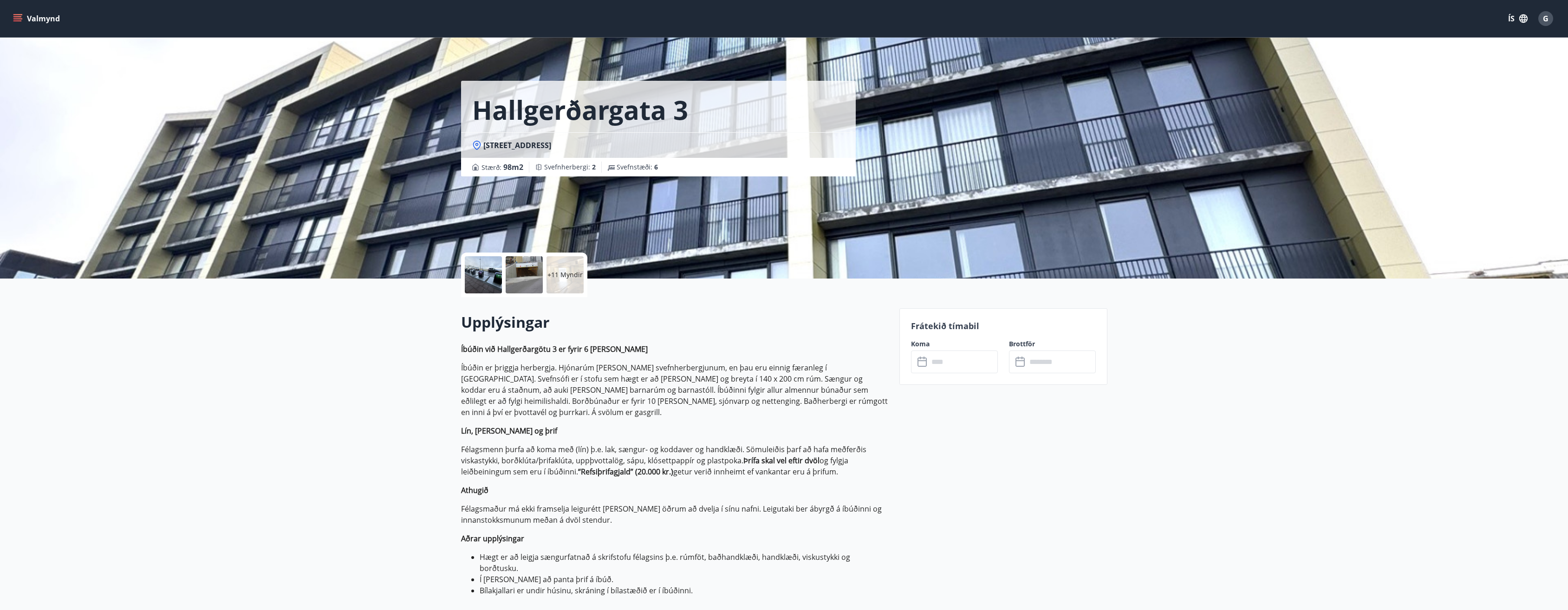
click at [28, 17] on button "Valmynd" at bounding box center [37, 18] width 53 height 17
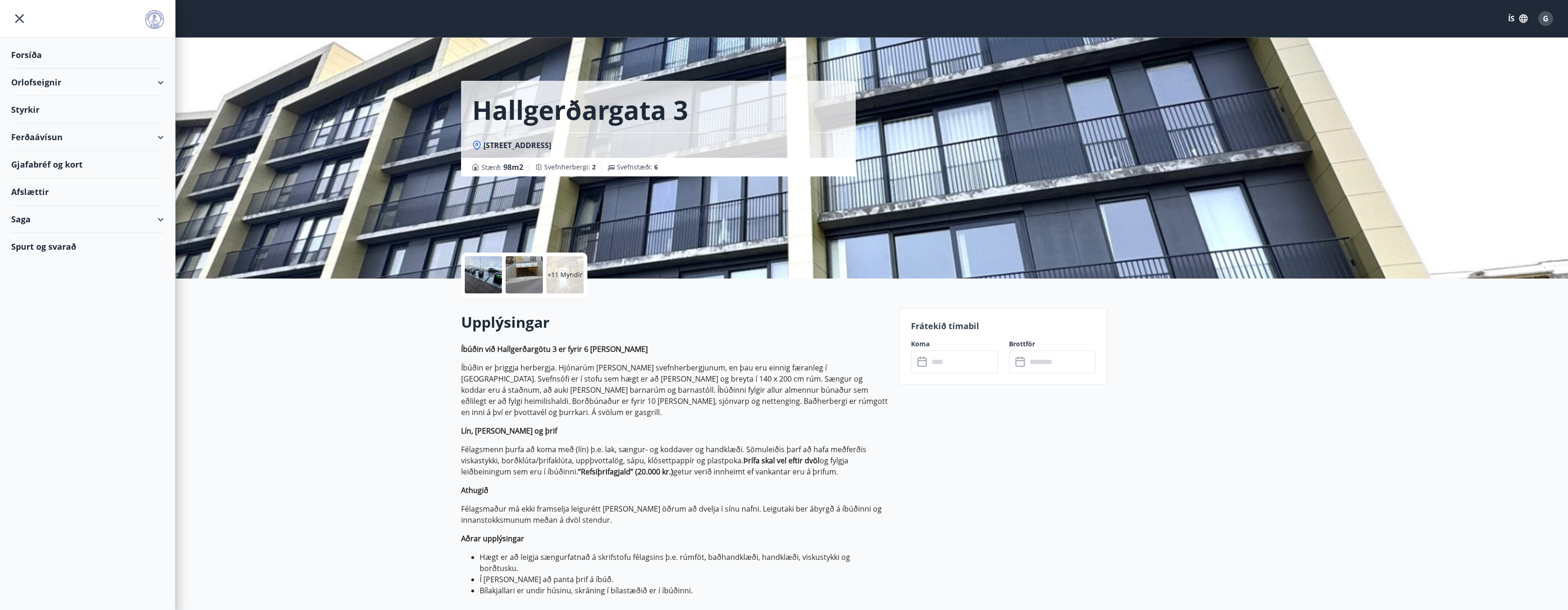
click at [76, 87] on div "Orlofseignir" at bounding box center [87, 82] width 153 height 28
click at [46, 105] on div "Framboð" at bounding box center [87, 106] width 138 height 20
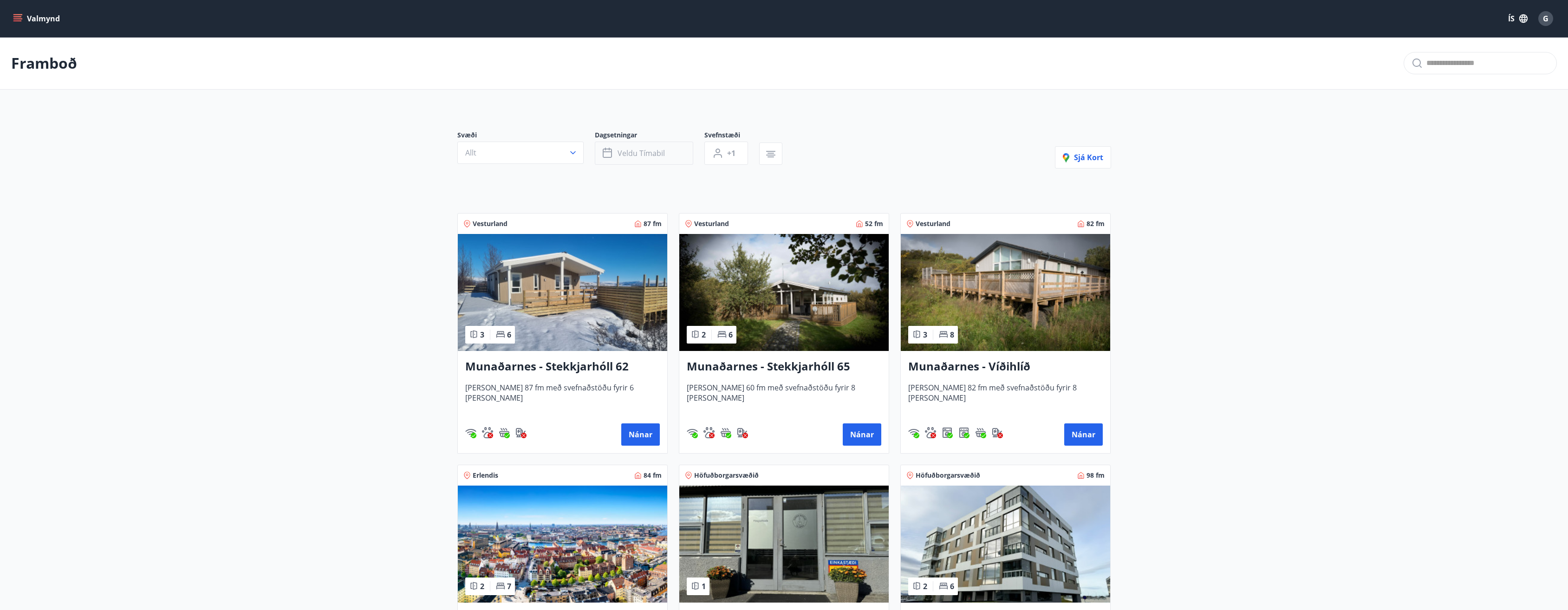
click at [619, 153] on span "Veldu tímabil" at bounding box center [641, 153] width 47 height 10
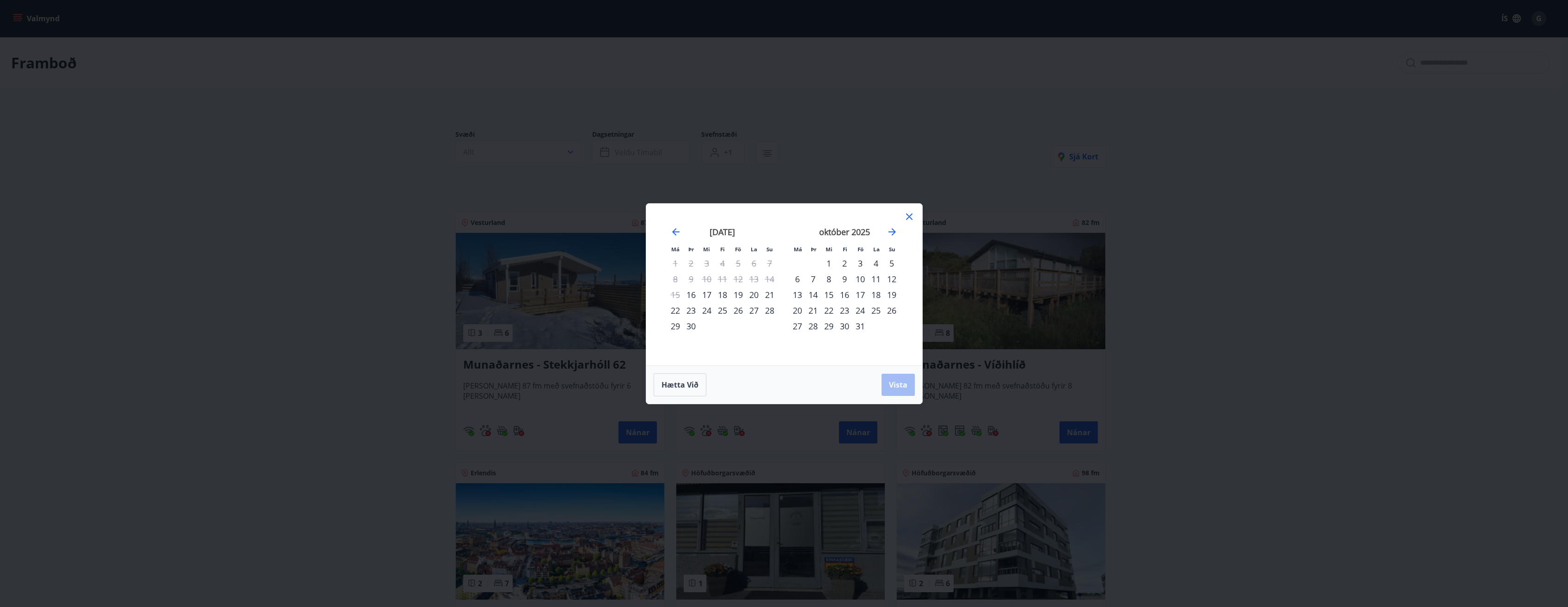
click at [691, 295] on div "16" at bounding box center [691, 295] width 16 height 16
click at [770, 297] on div "21" at bounding box center [770, 295] width 16 height 16
click at [895, 387] on span "Vista" at bounding box center [898, 384] width 18 height 10
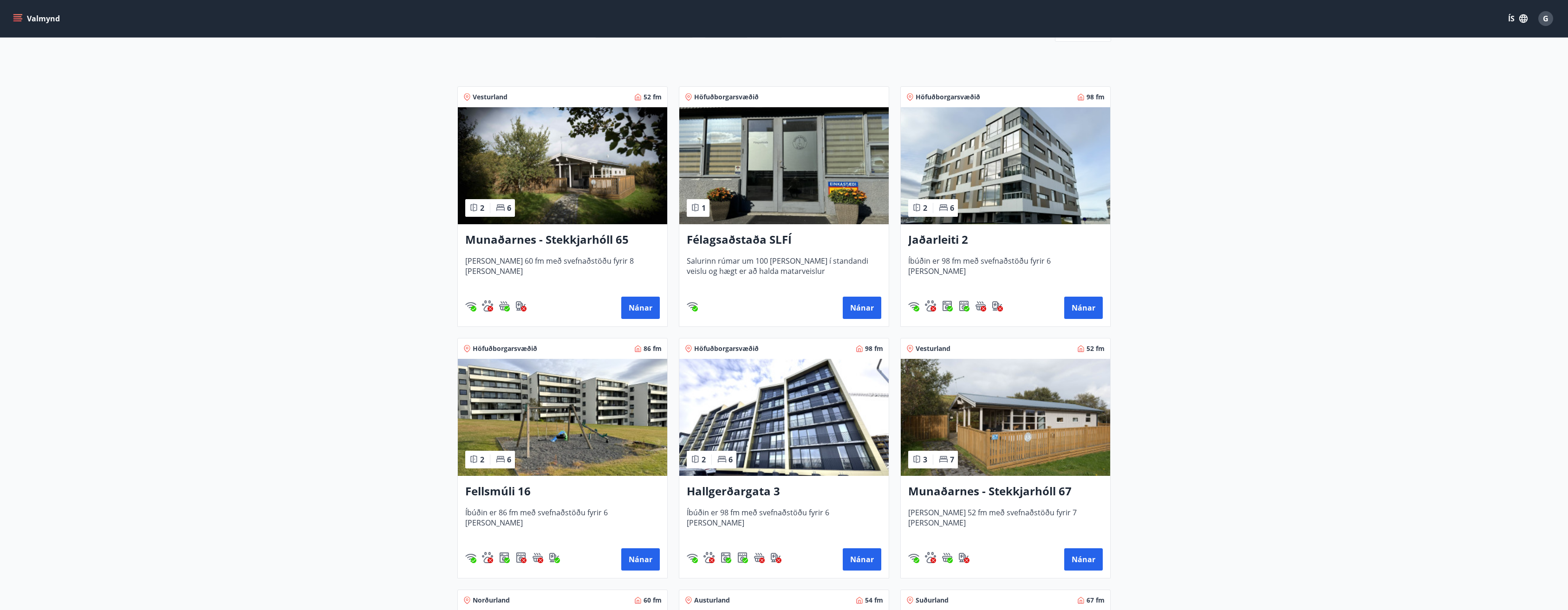
scroll to position [186, 0]
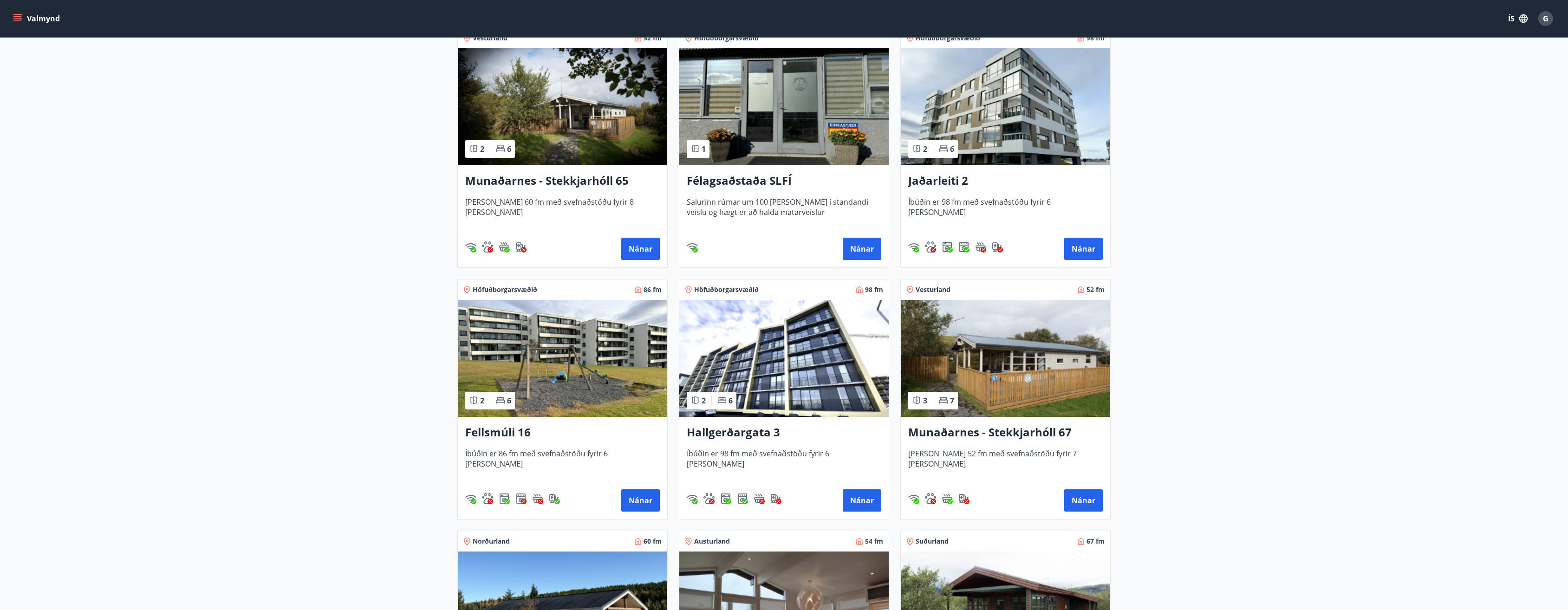
click at [980, 134] on img at bounding box center [1005, 106] width 210 height 117
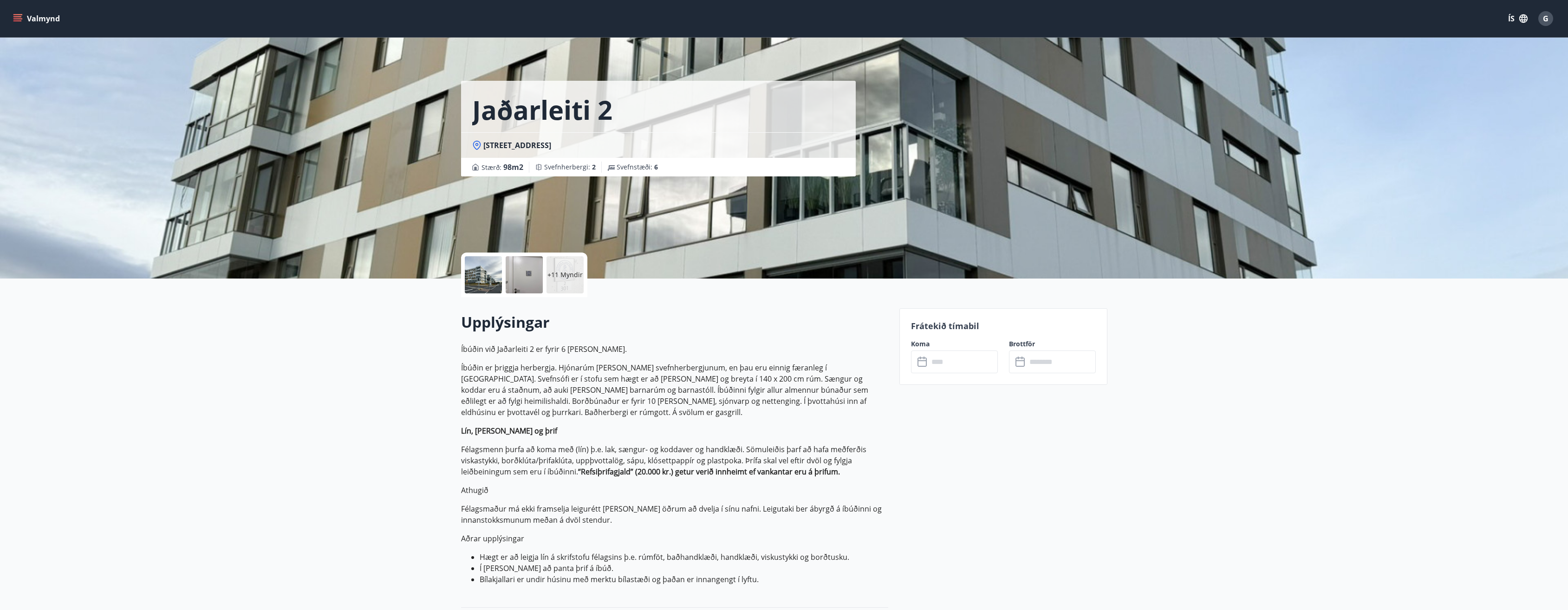
click at [926, 361] on icon at bounding box center [923, 362] width 11 height 11
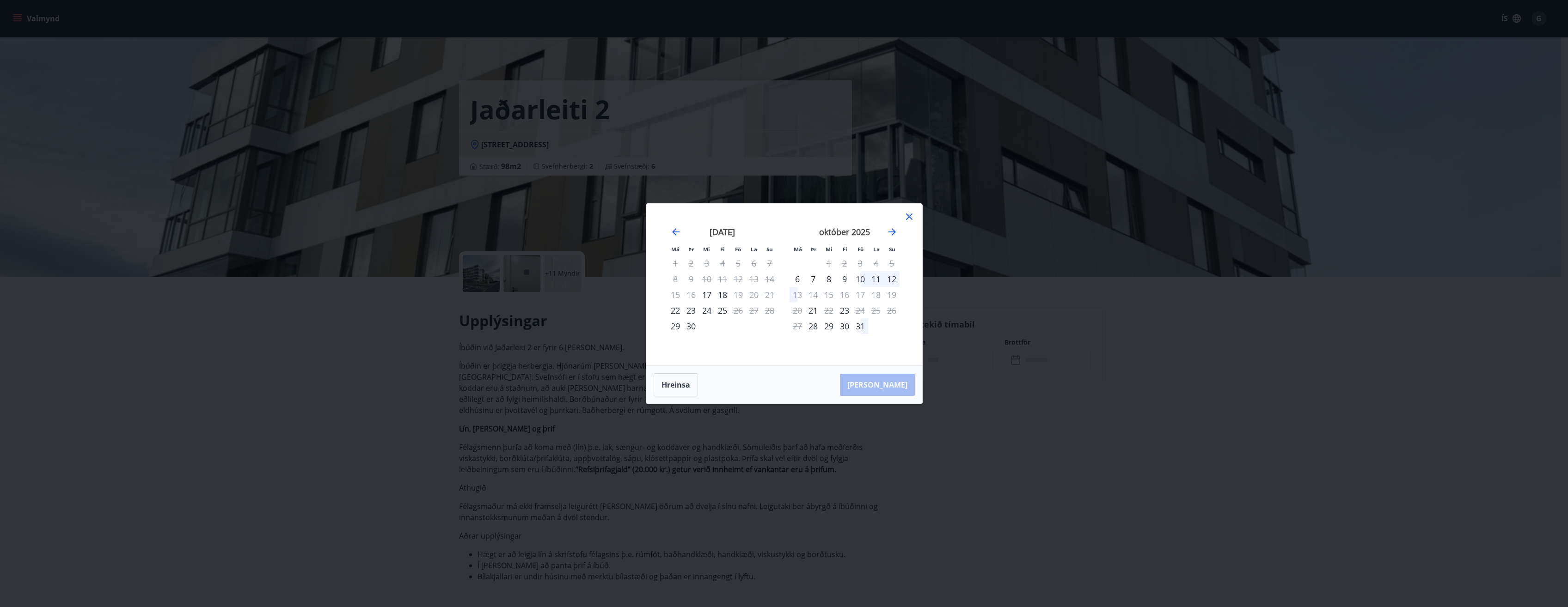
click at [912, 220] on icon at bounding box center [909, 217] width 11 height 11
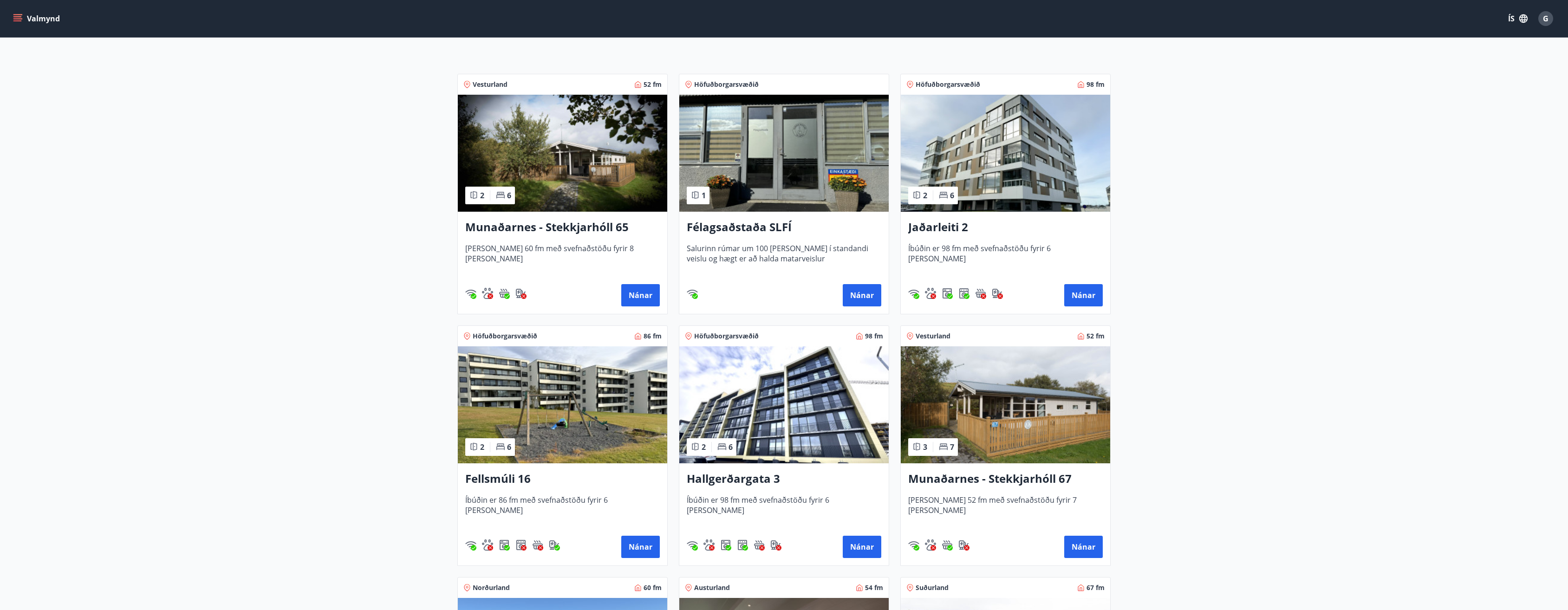
click at [521, 400] on img at bounding box center [562, 405] width 210 height 117
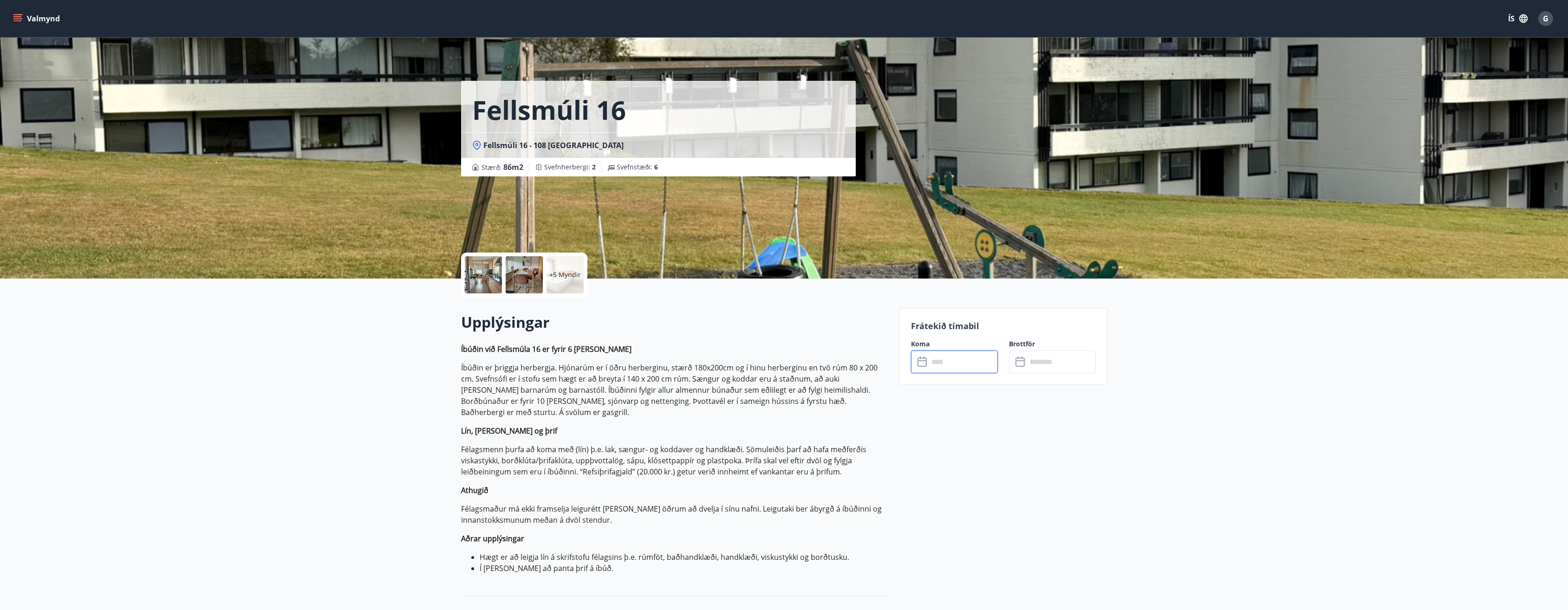
click at [949, 367] on input "text" at bounding box center [963, 361] width 69 height 23
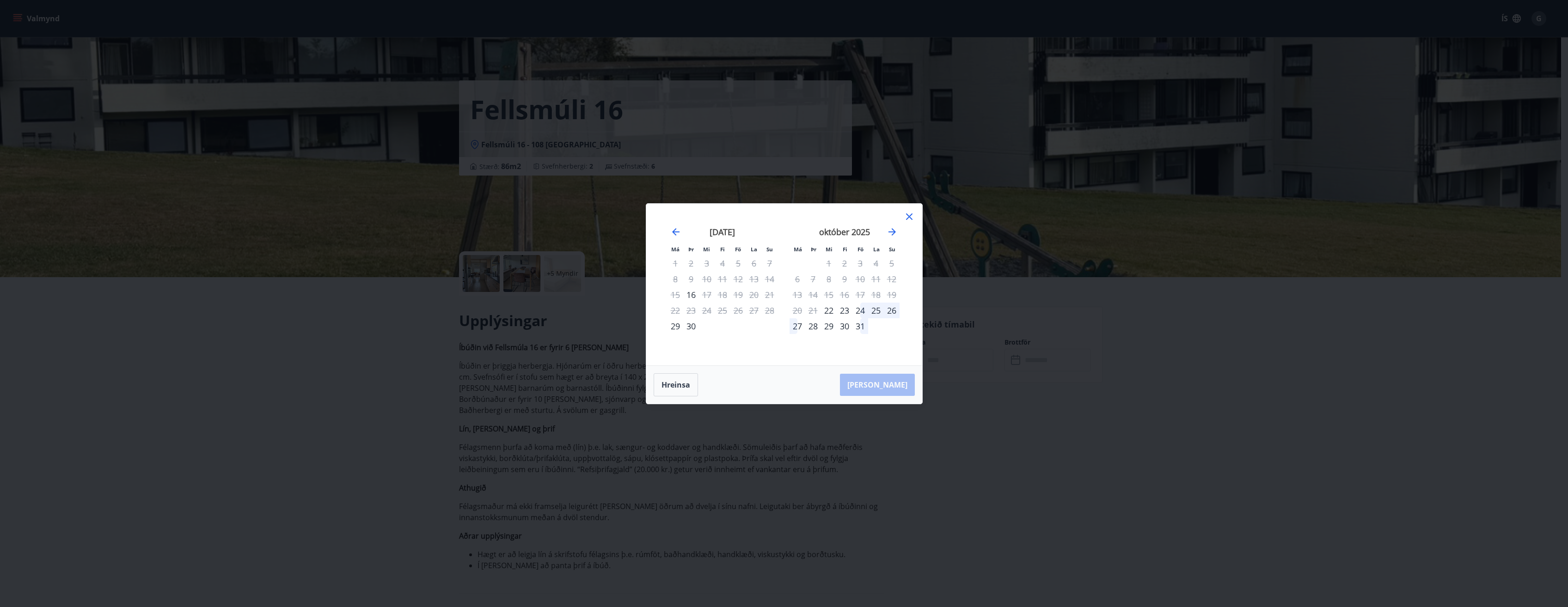
click at [906, 218] on icon at bounding box center [909, 217] width 11 height 11
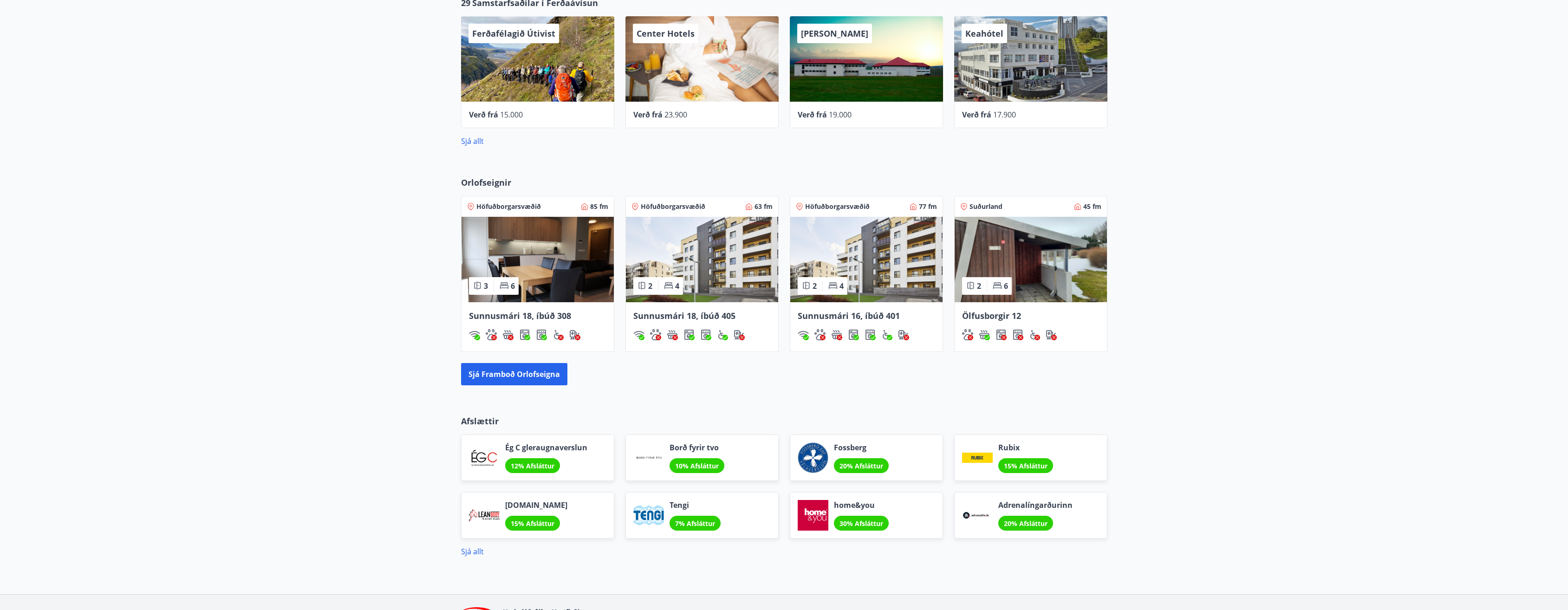
scroll to position [512, 0]
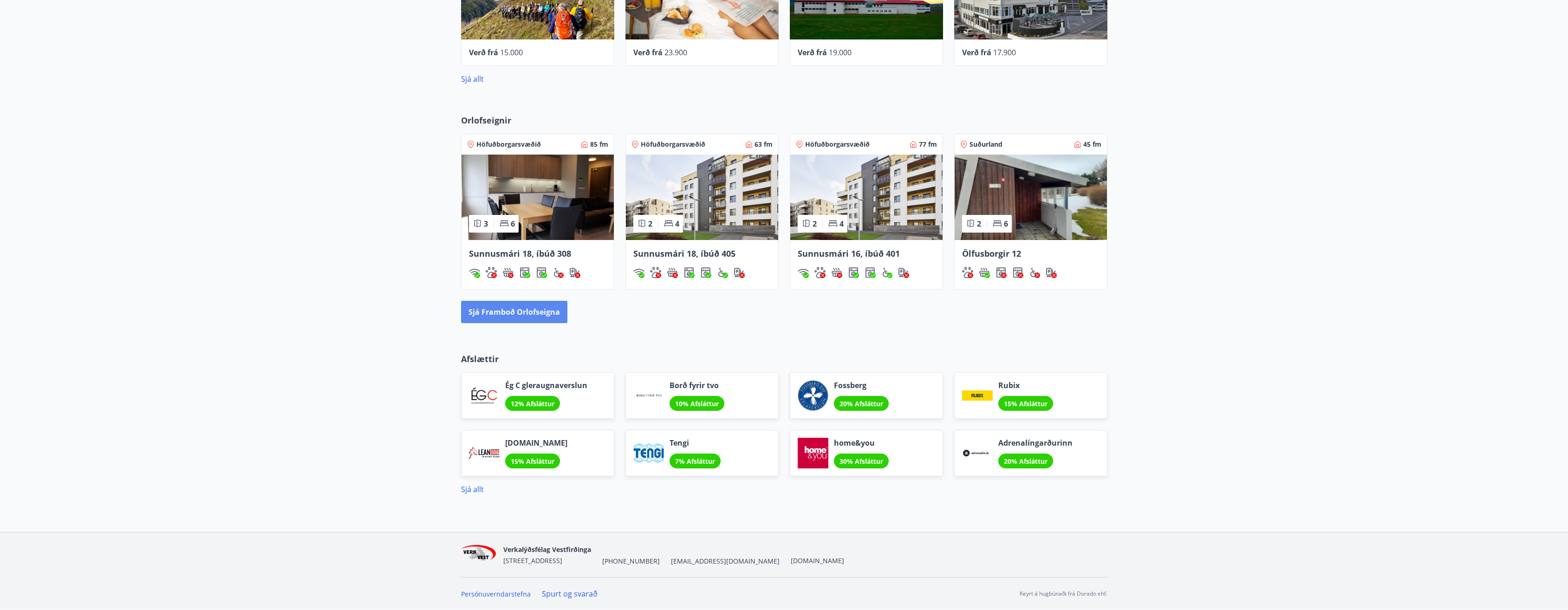
click at [544, 312] on button "Sjá framboð orlofseigna" at bounding box center [514, 312] width 106 height 22
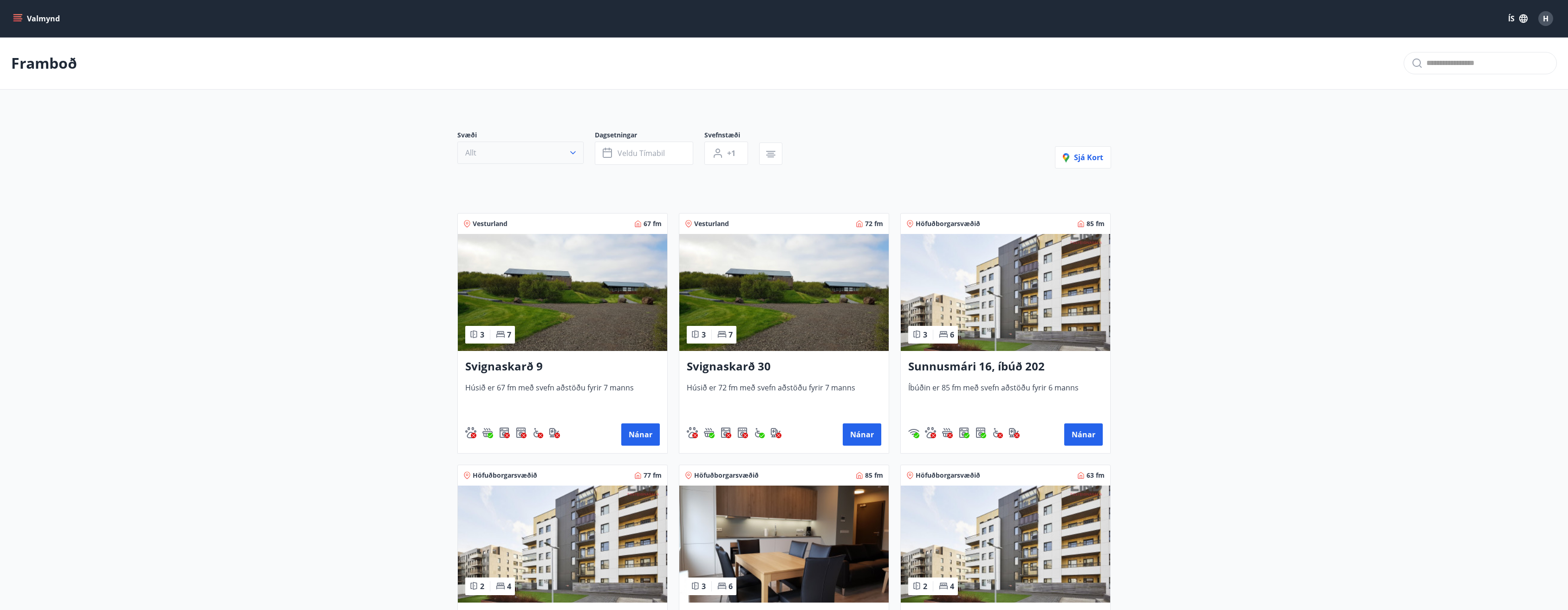
click at [503, 157] on button "Allt" at bounding box center [520, 153] width 127 height 22
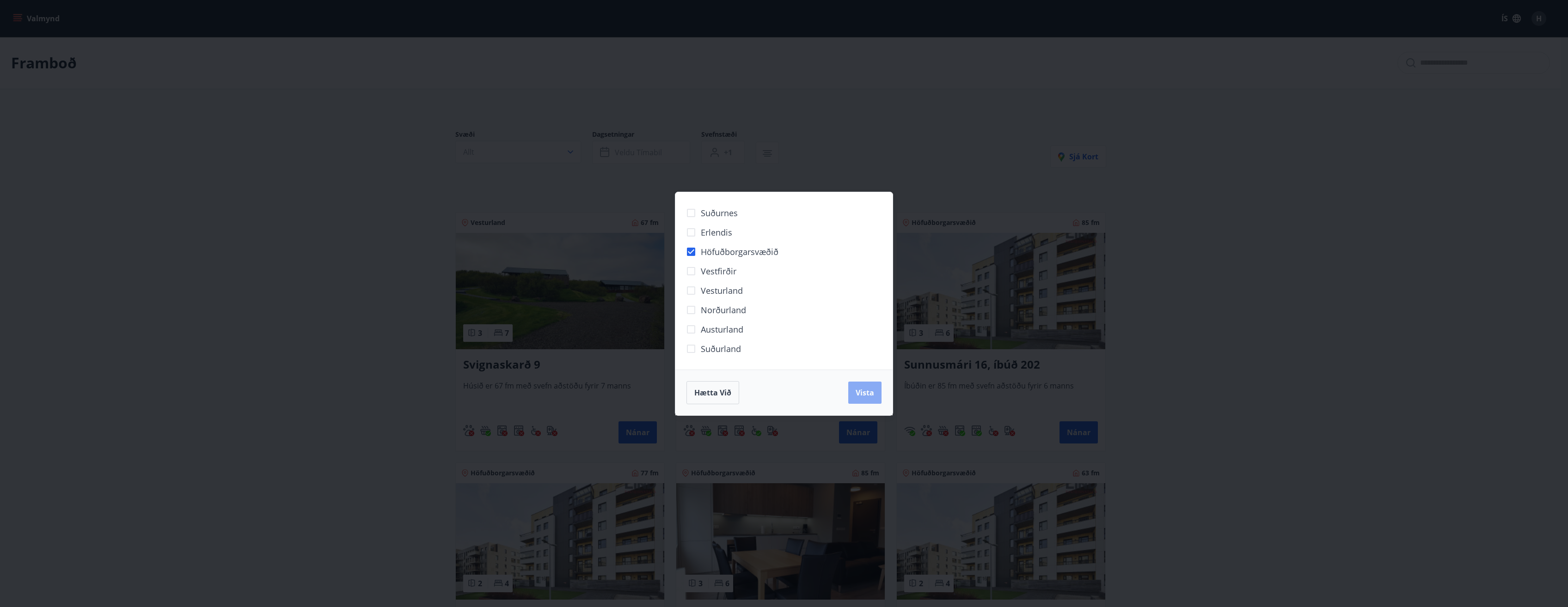
click at [866, 395] on span "Vista" at bounding box center [865, 392] width 18 height 10
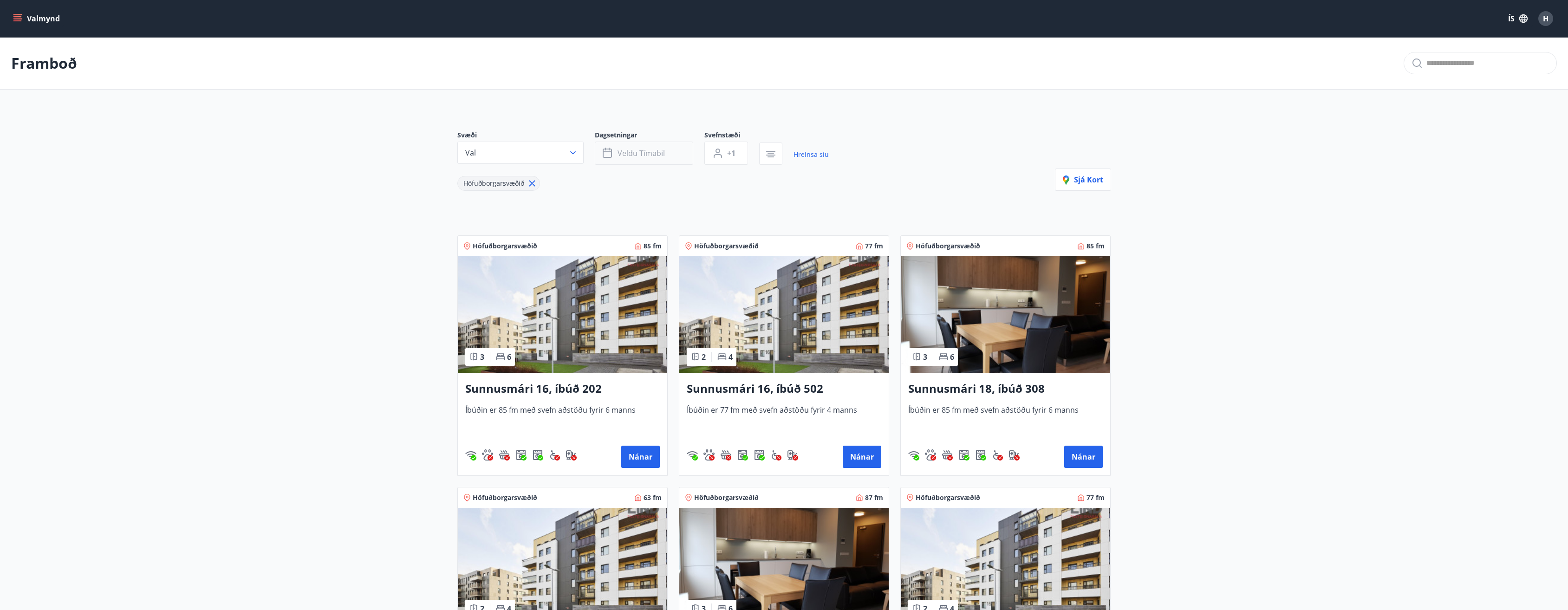
click at [629, 157] on span "Veldu tímabil" at bounding box center [641, 153] width 47 height 10
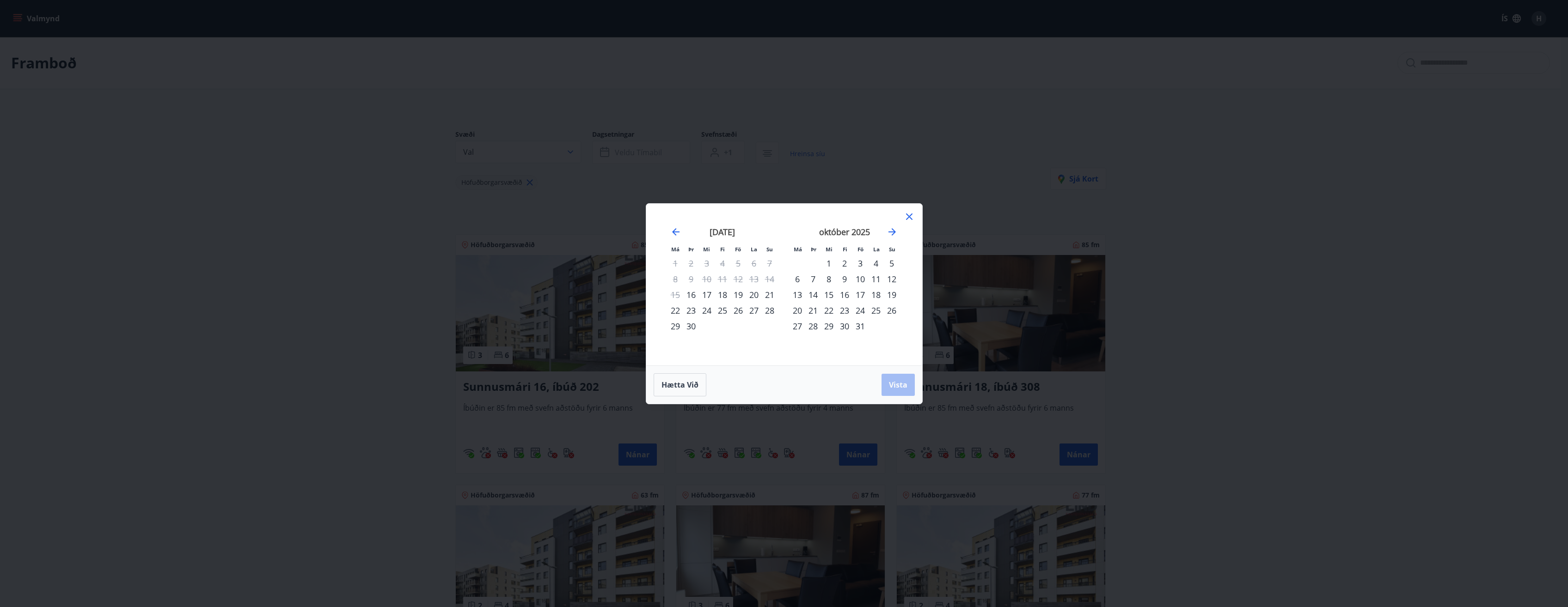
click at [693, 293] on div "16" at bounding box center [691, 295] width 16 height 16
click at [768, 297] on div "21" at bounding box center [770, 295] width 16 height 16
click at [889, 387] on span "Vista" at bounding box center [898, 384] width 18 height 10
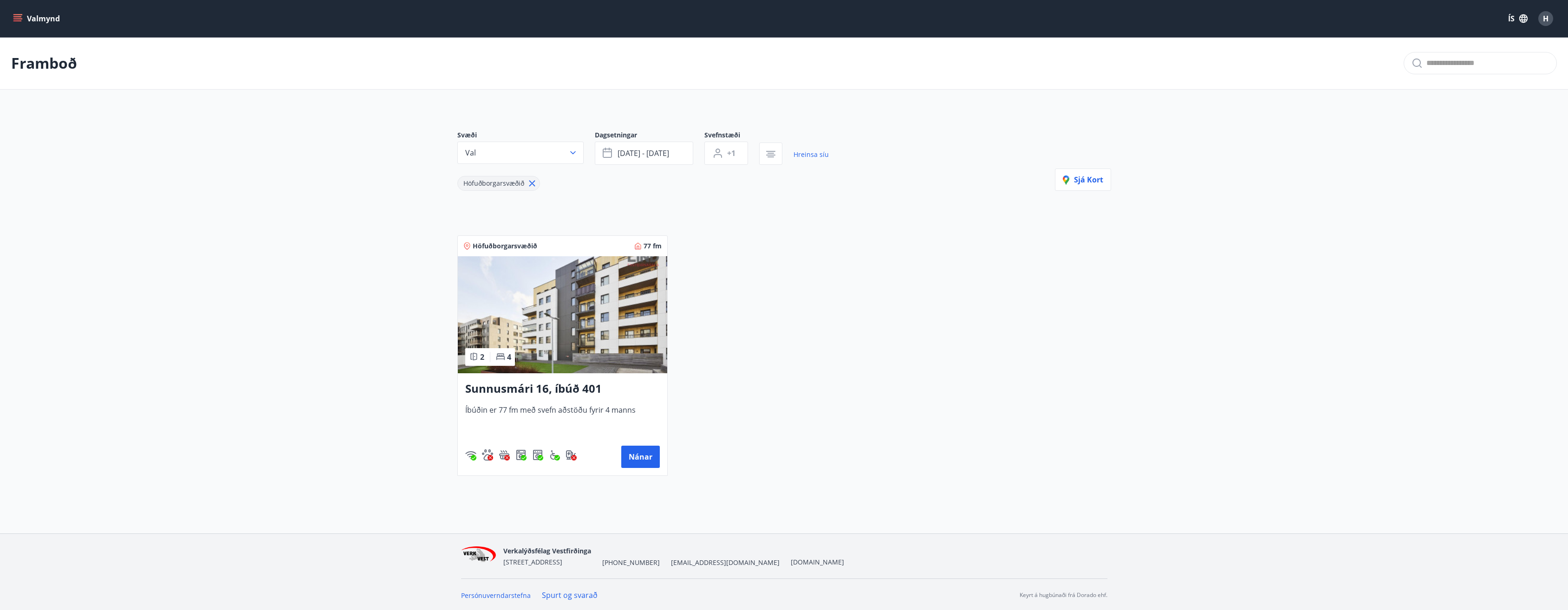
click at [624, 319] on img at bounding box center [562, 314] width 210 height 117
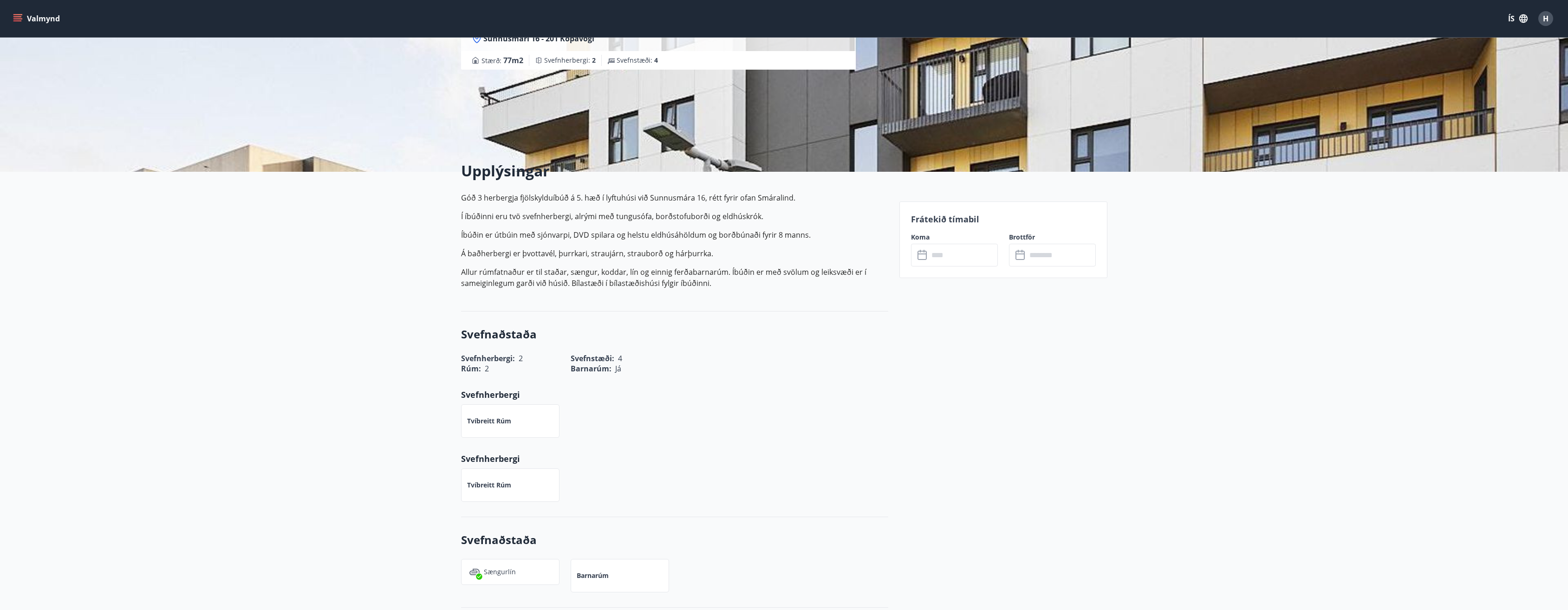
scroll to position [46, 0]
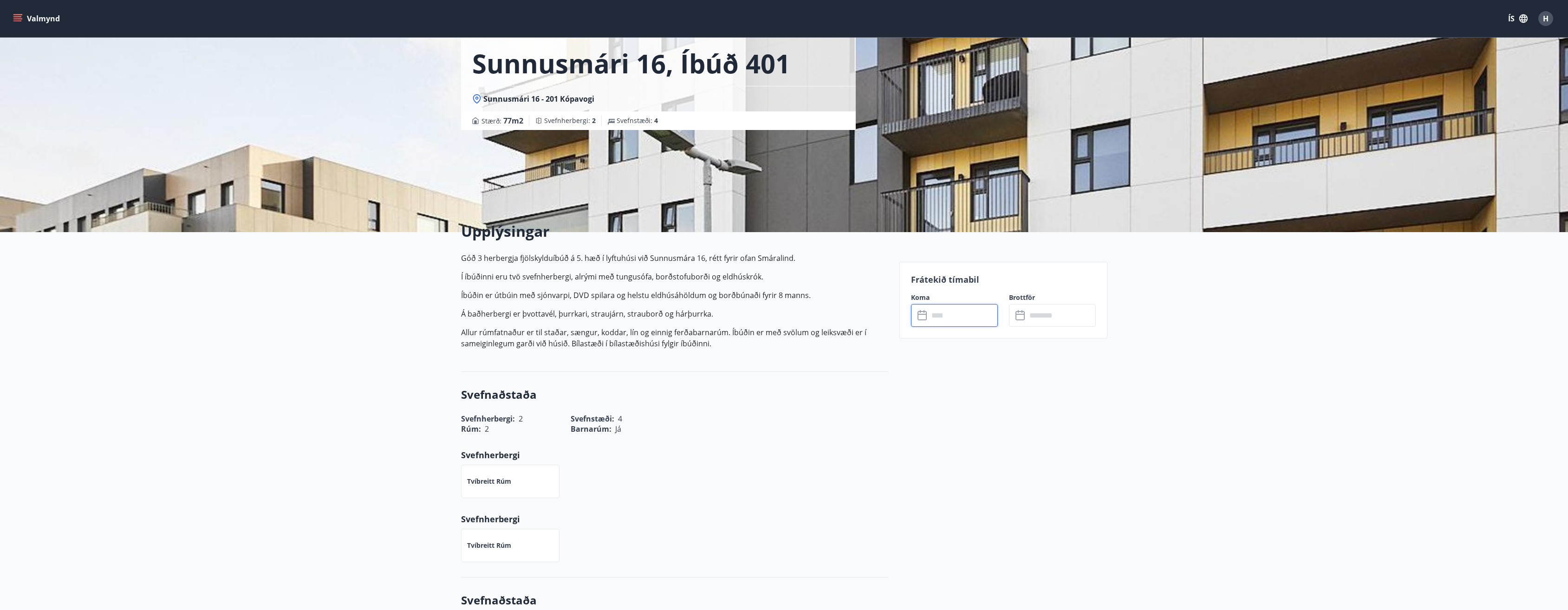
click at [933, 319] on input "text" at bounding box center [963, 315] width 69 height 23
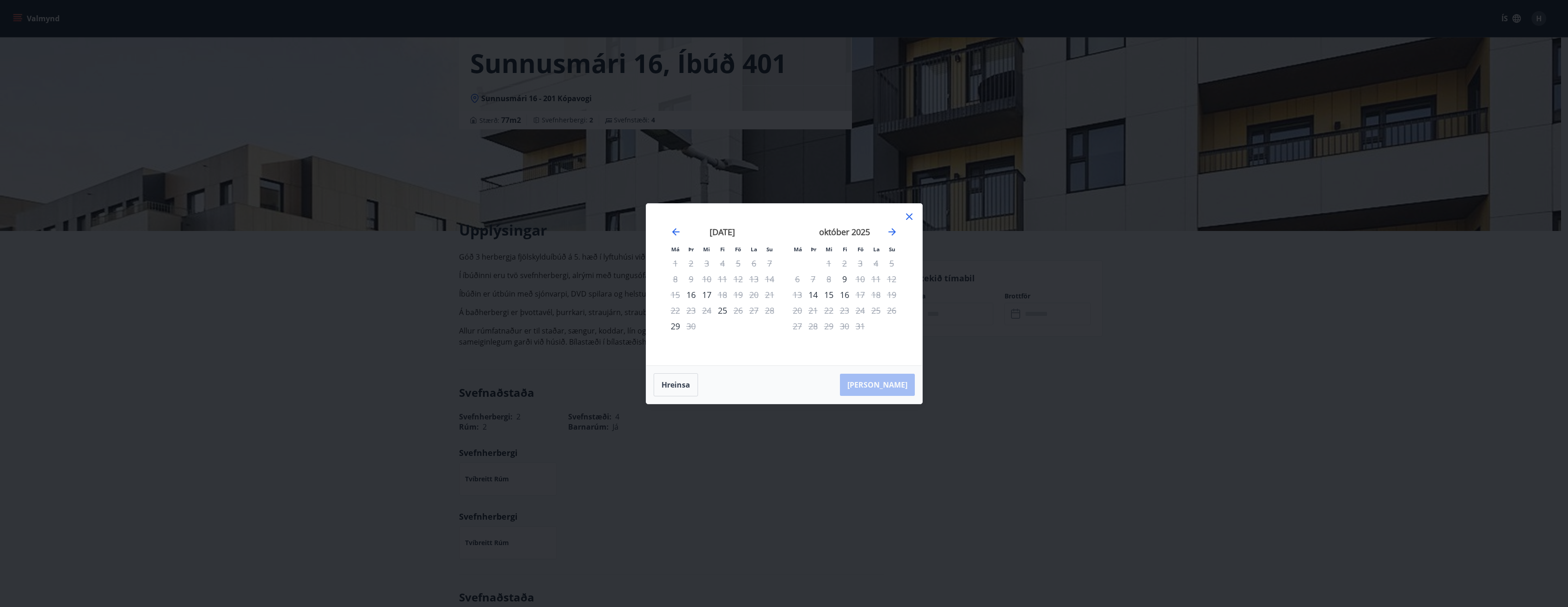
click at [912, 216] on icon at bounding box center [909, 217] width 11 height 11
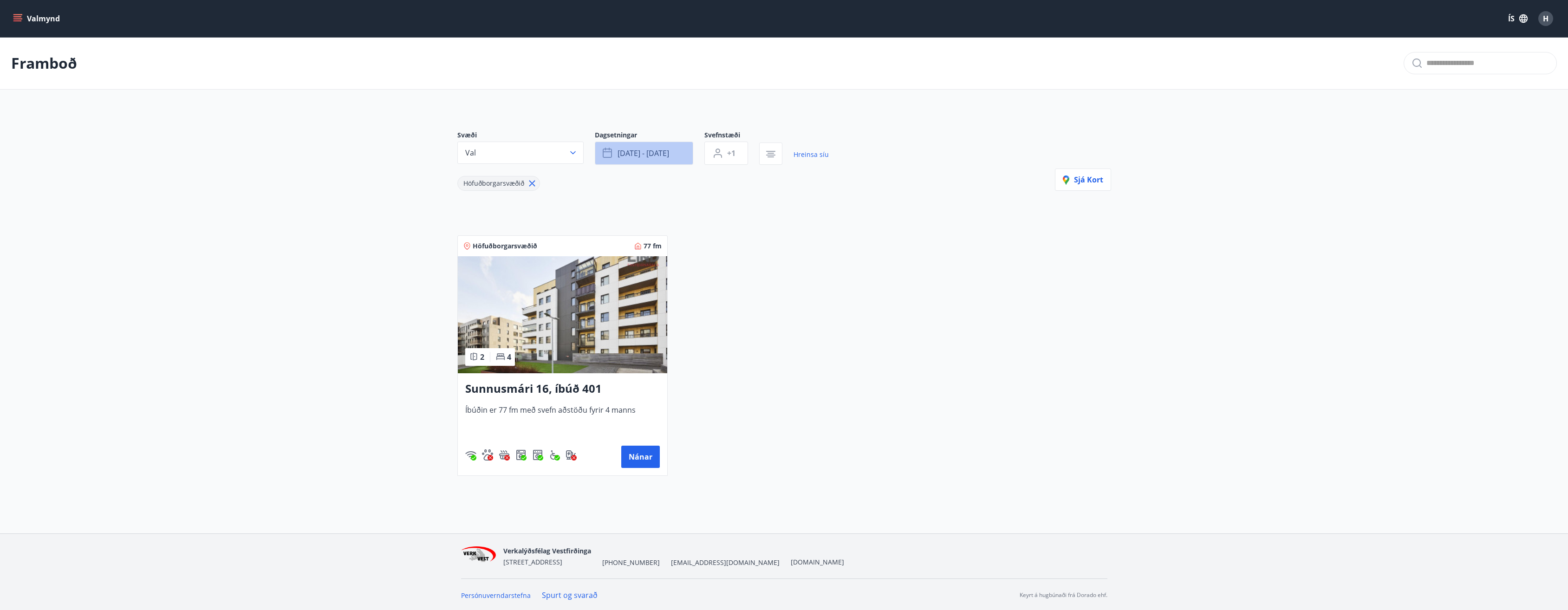
click at [628, 157] on span "[DATE] - [DATE]" at bounding box center [643, 153] width 51 height 10
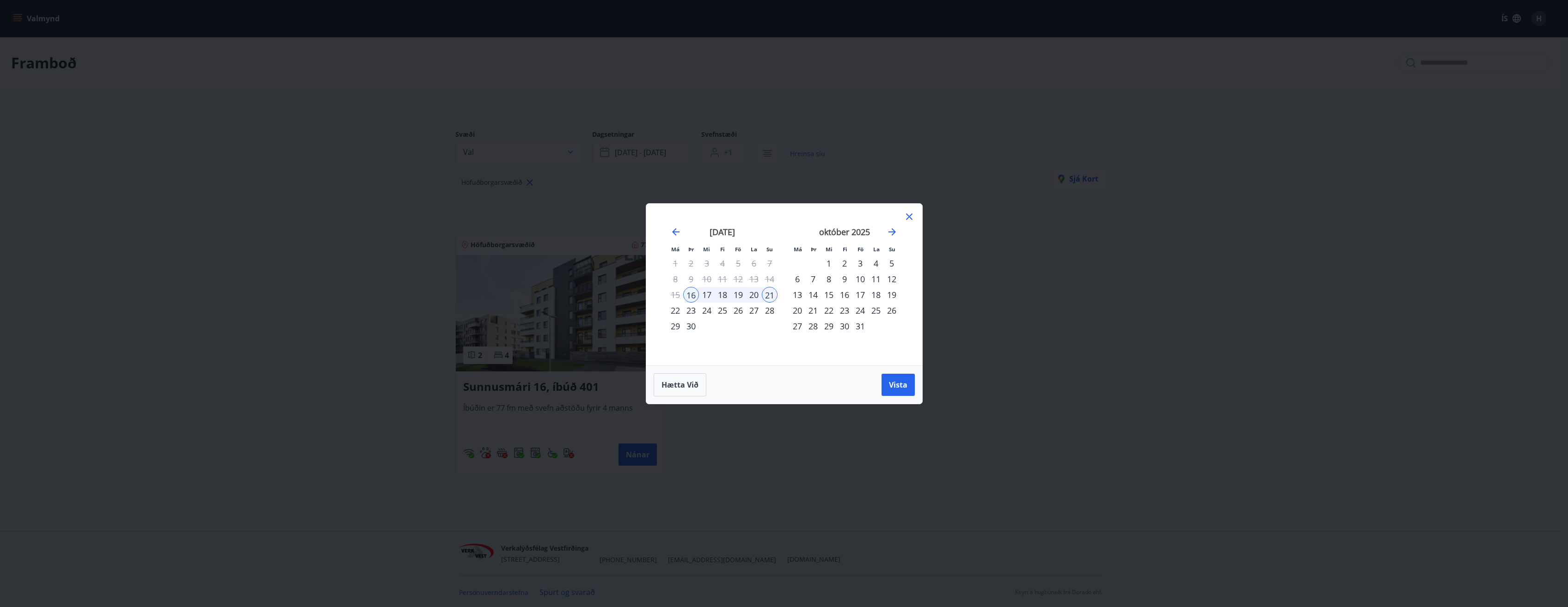
click at [771, 297] on div "21" at bounding box center [770, 295] width 16 height 16
click at [769, 310] on div "28" at bounding box center [770, 310] width 16 height 16
click at [891, 382] on span "Vista" at bounding box center [898, 384] width 18 height 10
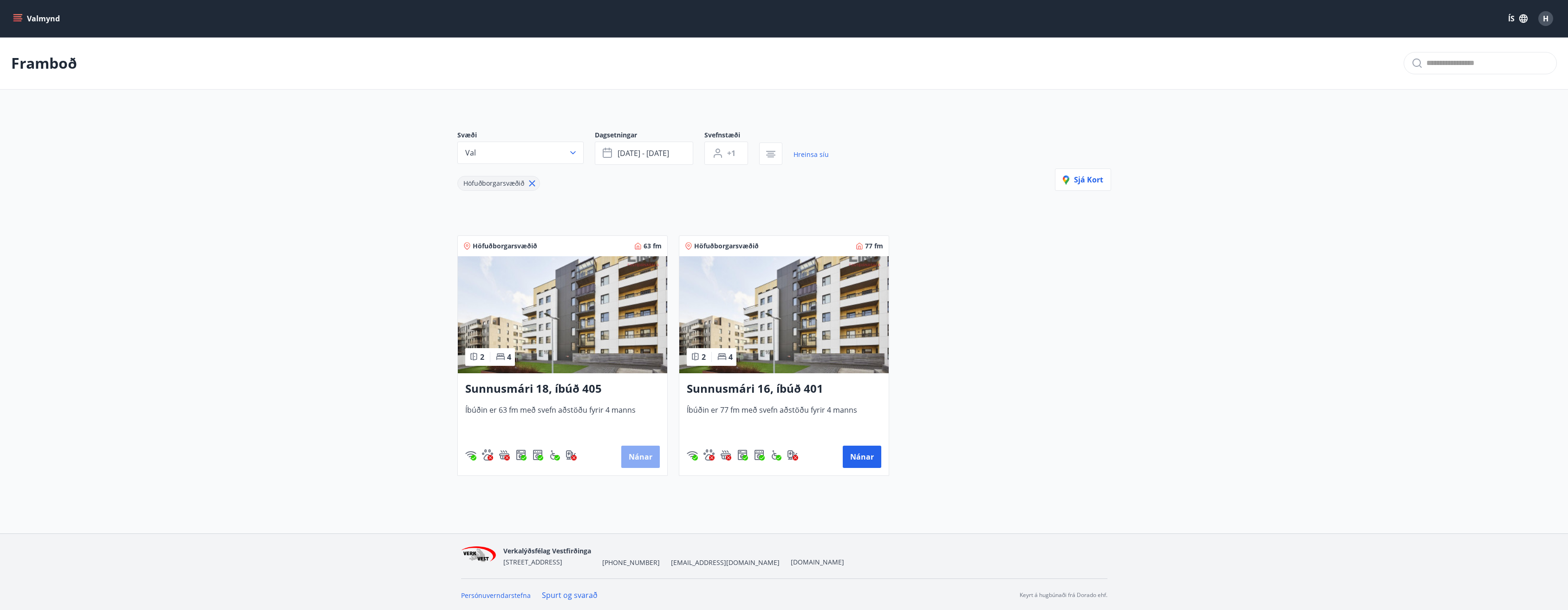
click at [643, 461] on button "Nánar" at bounding box center [640, 457] width 39 height 22
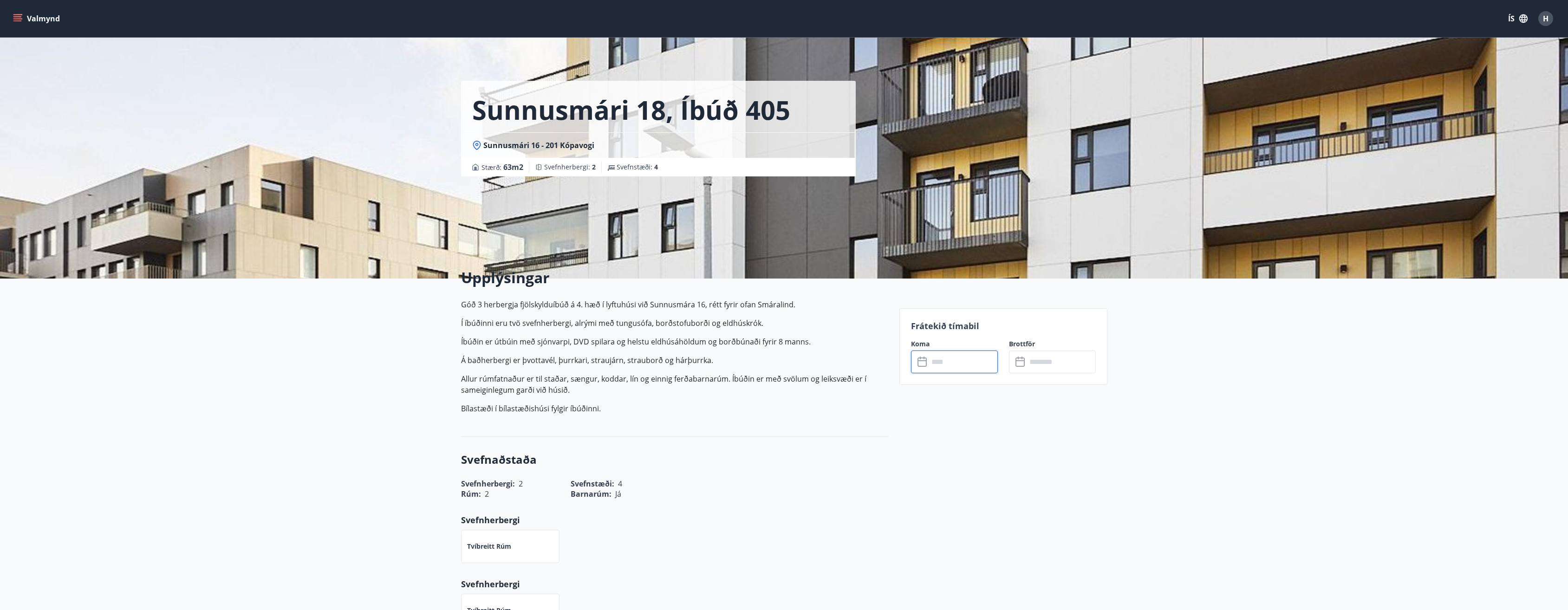
click at [934, 360] on input "text" at bounding box center [963, 361] width 69 height 23
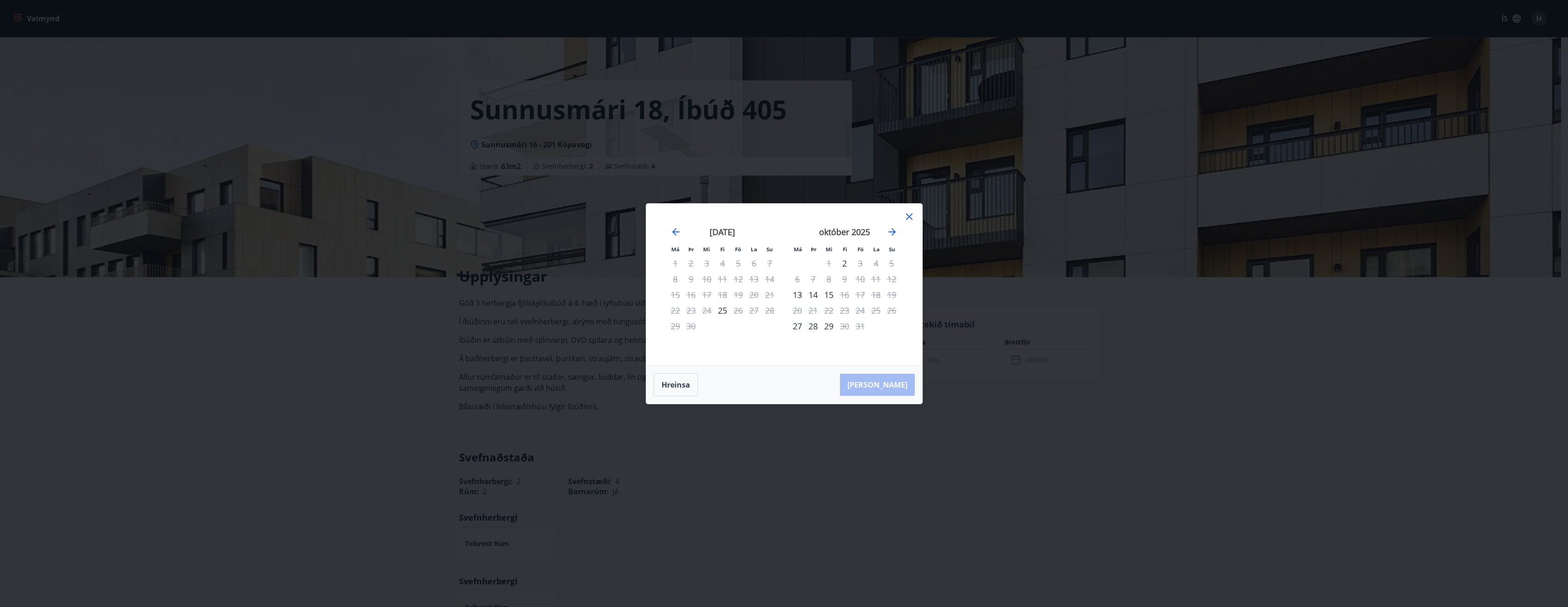
click at [911, 220] on icon at bounding box center [909, 217] width 11 height 11
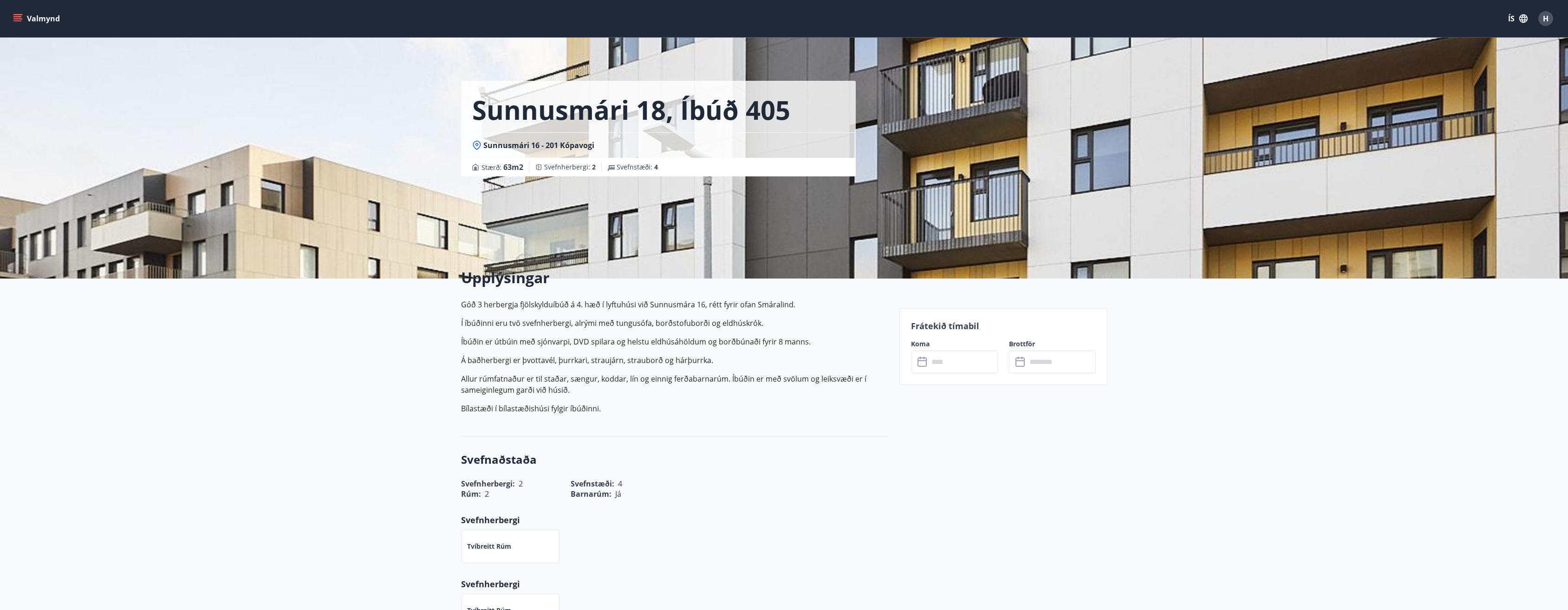
click at [1023, 364] on icon at bounding box center [1021, 362] width 11 height 11
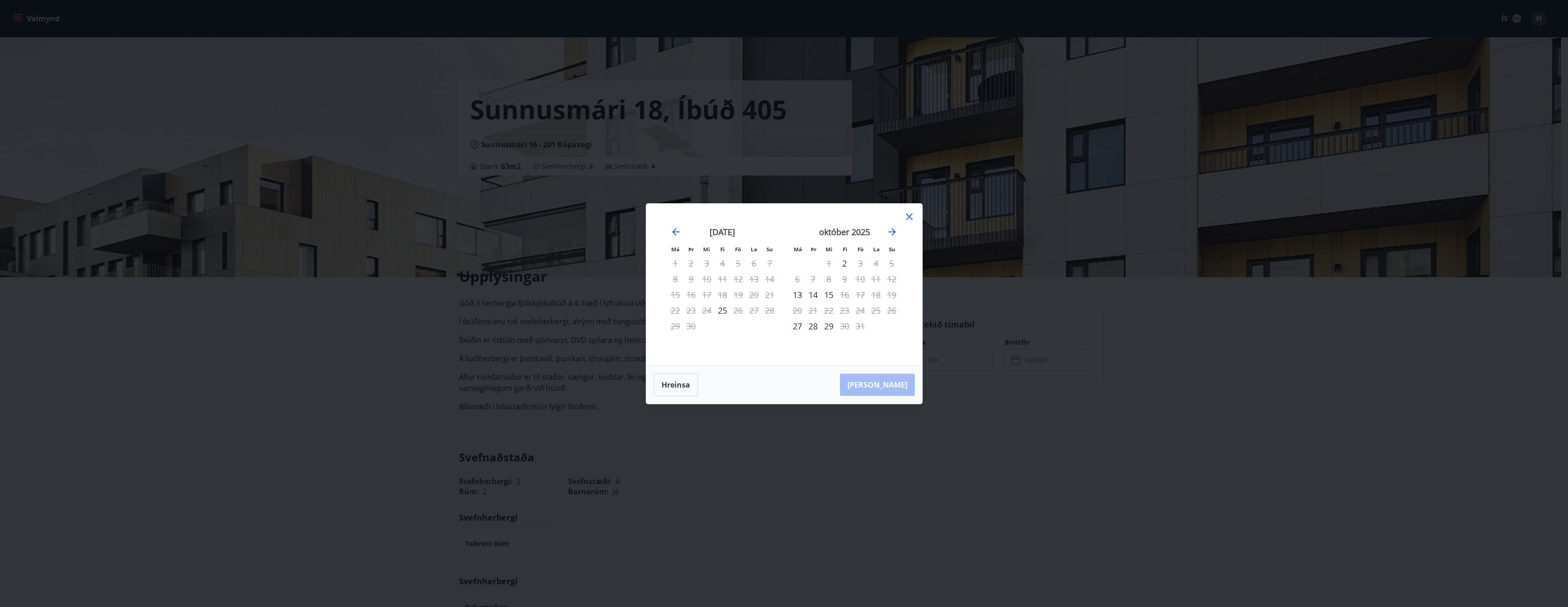
click at [911, 218] on icon at bounding box center [909, 217] width 7 height 7
